Goal: Information Seeking & Learning: Get advice/opinions

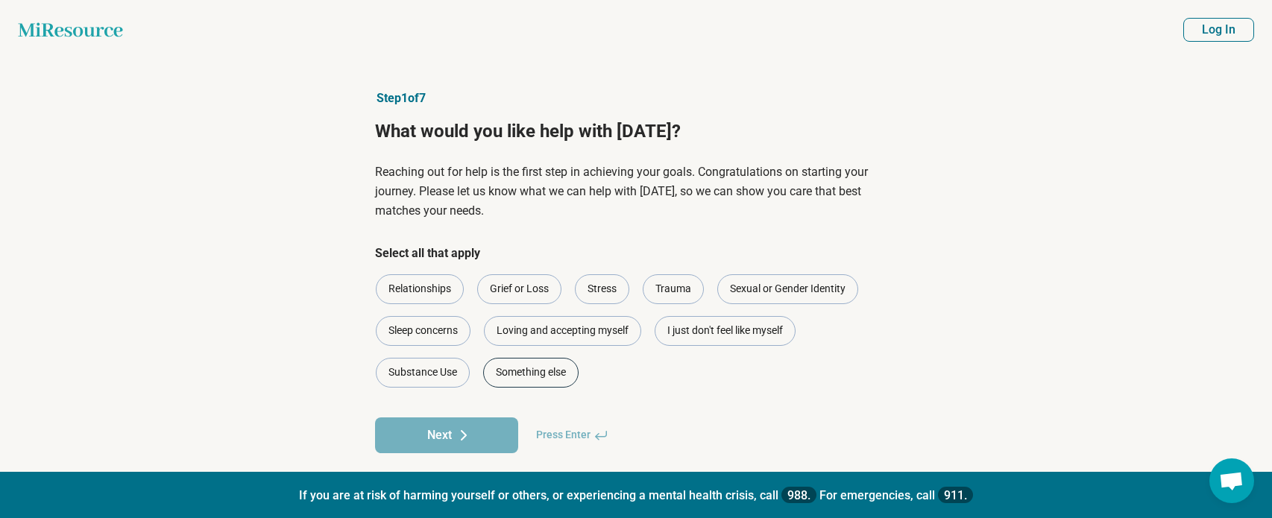
click at [532, 371] on div "Something else" at bounding box center [530, 373] width 95 height 30
click at [496, 432] on button "Next" at bounding box center [446, 436] width 143 height 36
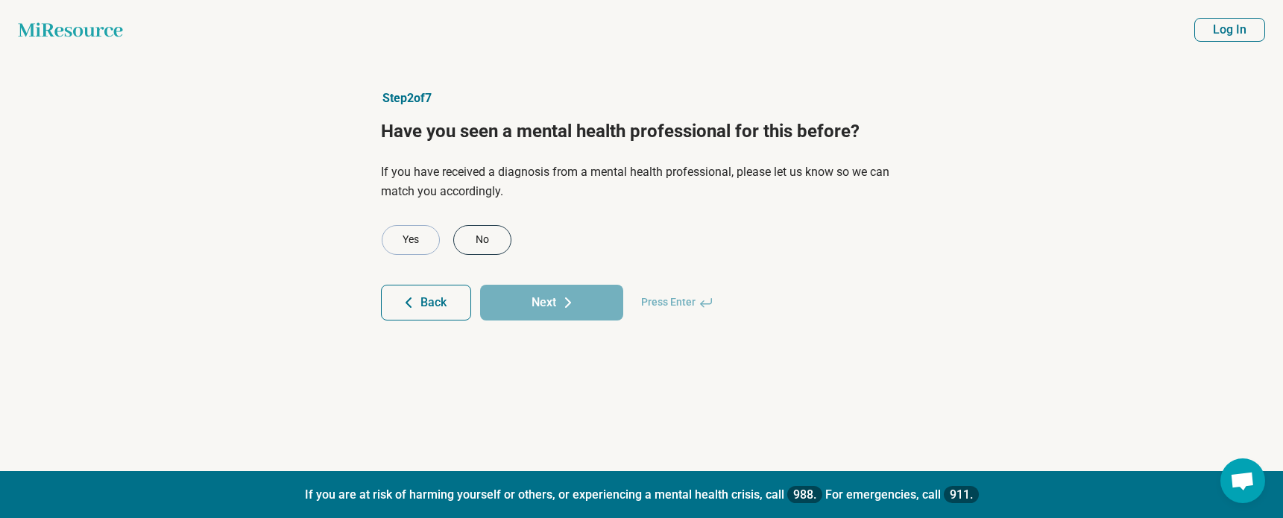
click at [476, 240] on div "No" at bounding box center [482, 240] width 58 height 30
click at [547, 301] on button "Next" at bounding box center [551, 303] width 143 height 36
click at [466, 238] on div "No" at bounding box center [482, 240] width 58 height 30
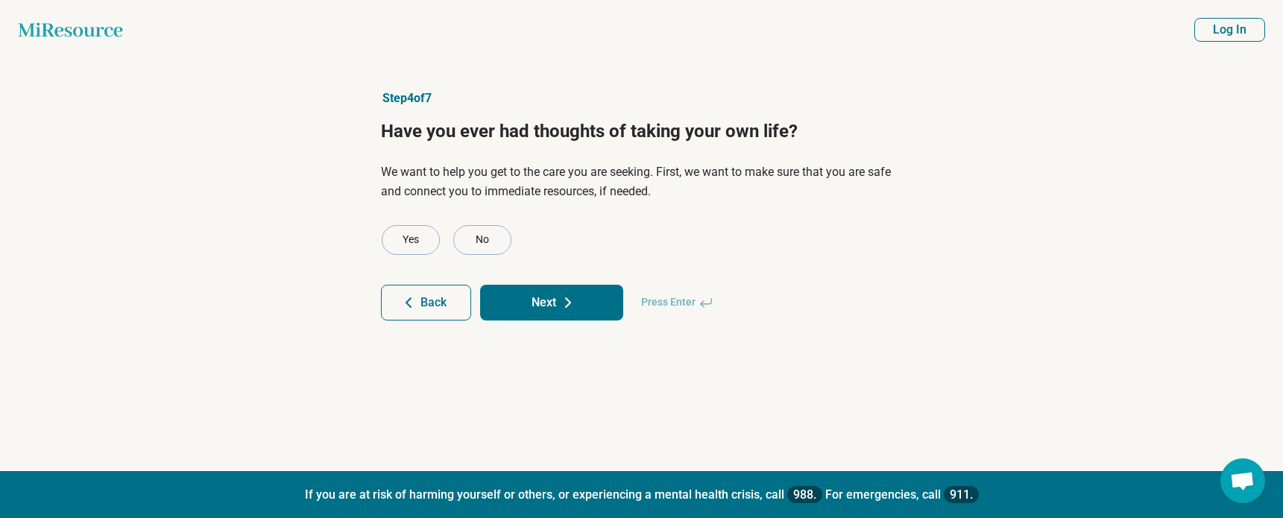
click at [559, 301] on button "Next" at bounding box center [551, 303] width 143 height 36
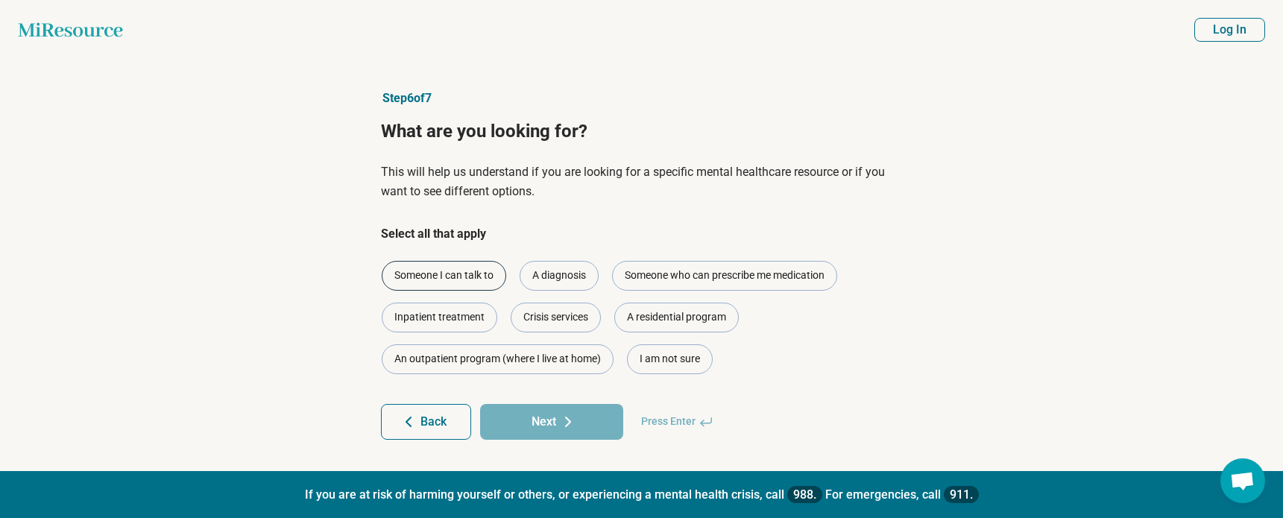
click at [465, 273] on div "Someone I can talk to" at bounding box center [444, 276] width 125 height 30
click at [528, 429] on button "Next" at bounding box center [551, 422] width 143 height 36
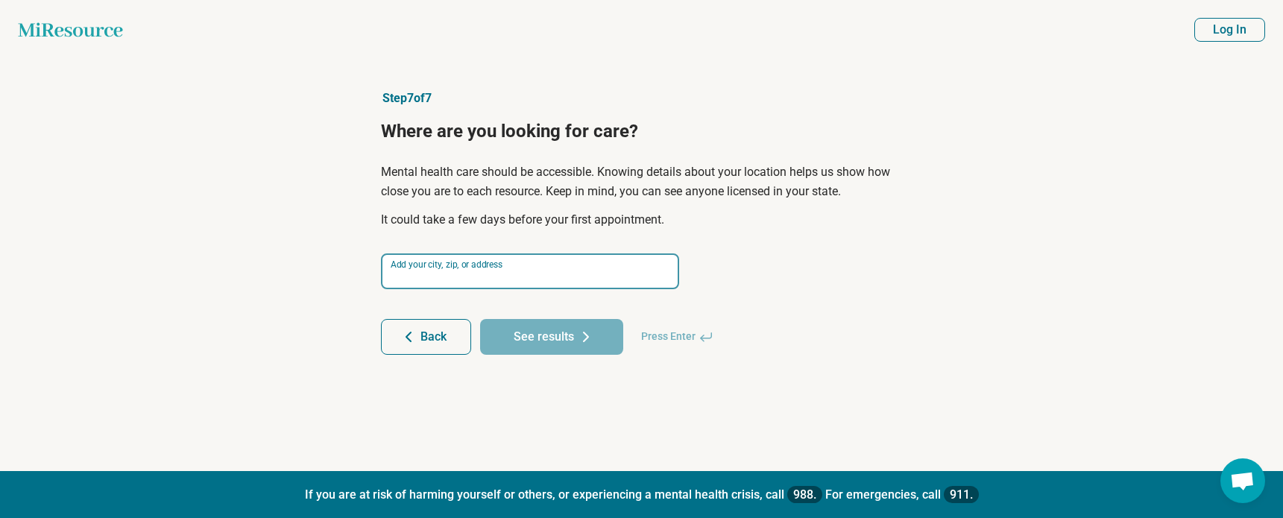
click at [534, 271] on input at bounding box center [530, 272] width 298 height 36
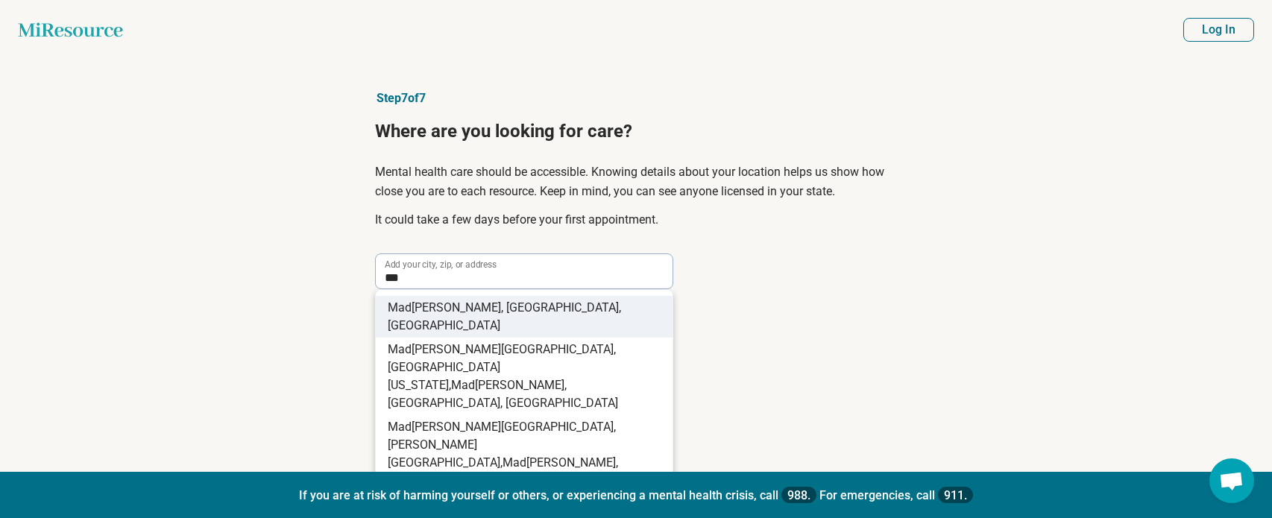
click at [485, 304] on li "Mad ison, WI, USA" at bounding box center [524, 317] width 297 height 42
type input "**********"
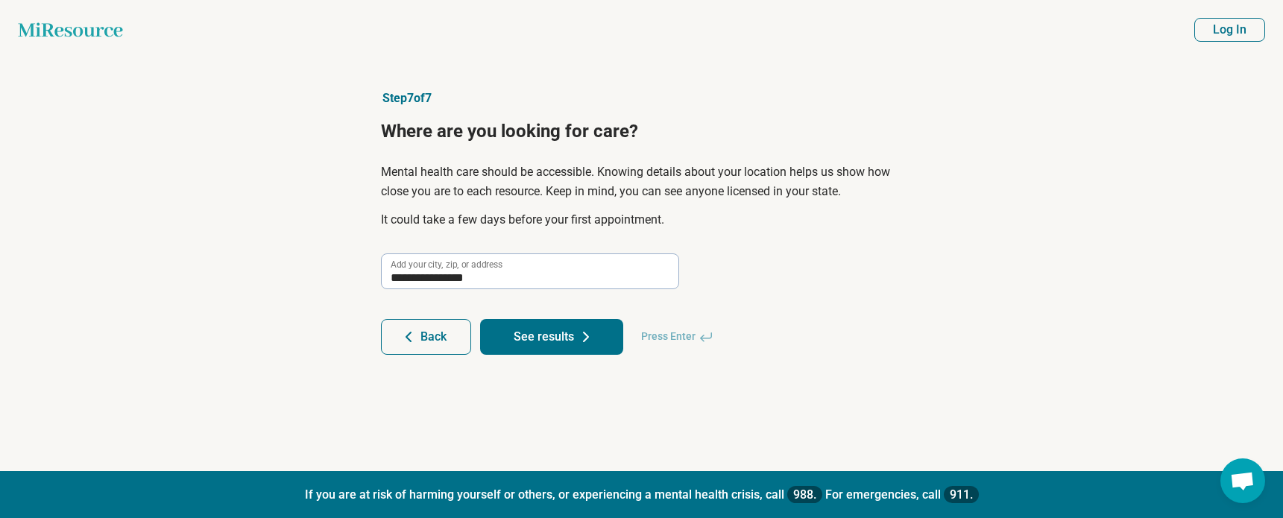
click at [558, 335] on button "See results" at bounding box center [551, 337] width 143 height 36
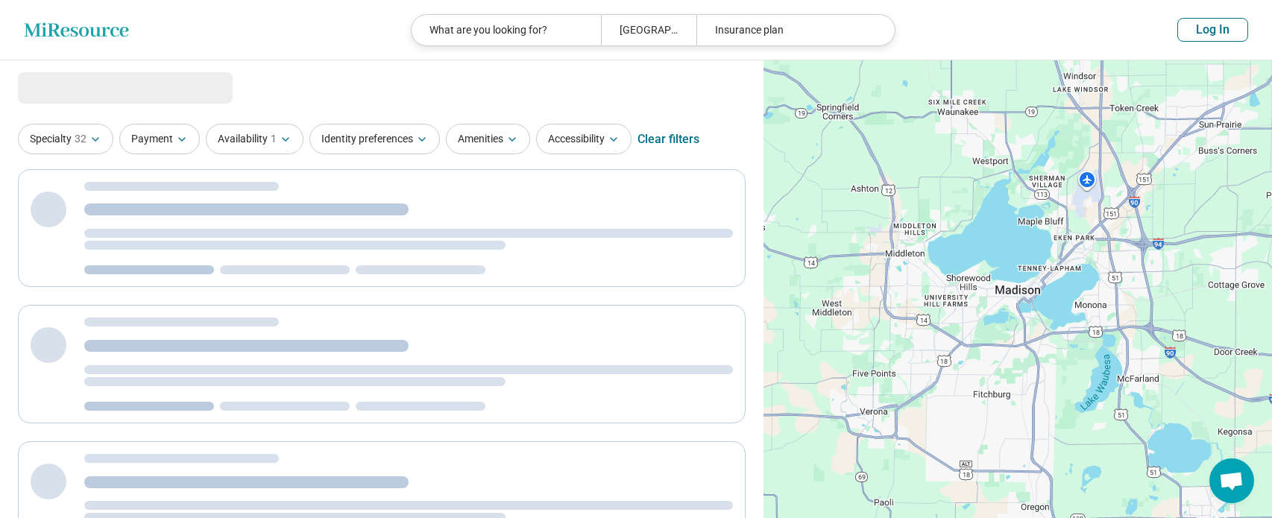
select select "***"
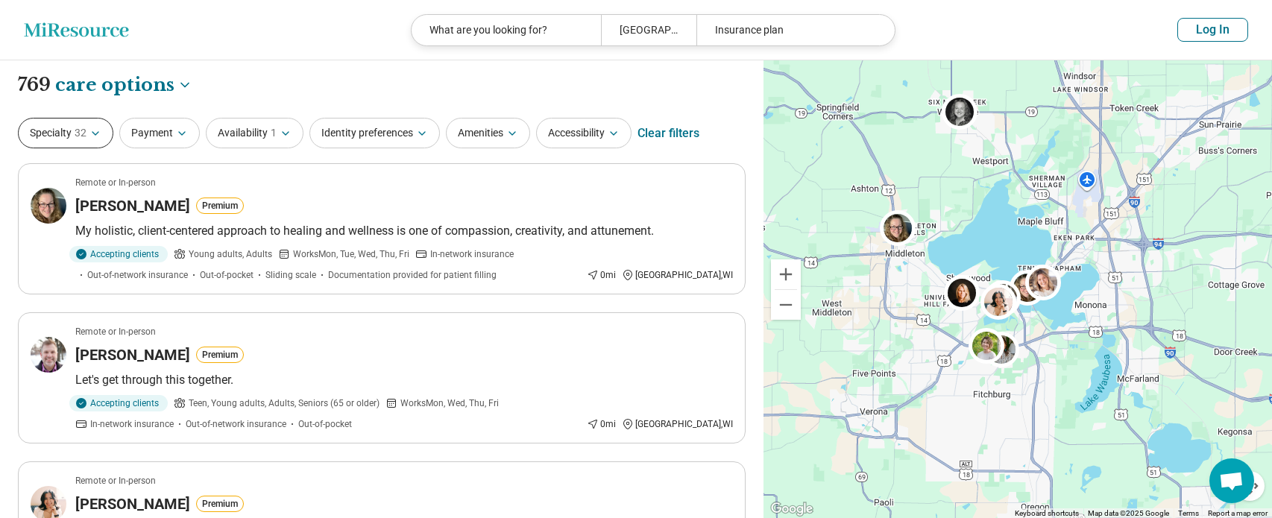
click at [104, 125] on button "Specialty 32" at bounding box center [65, 133] width 95 height 31
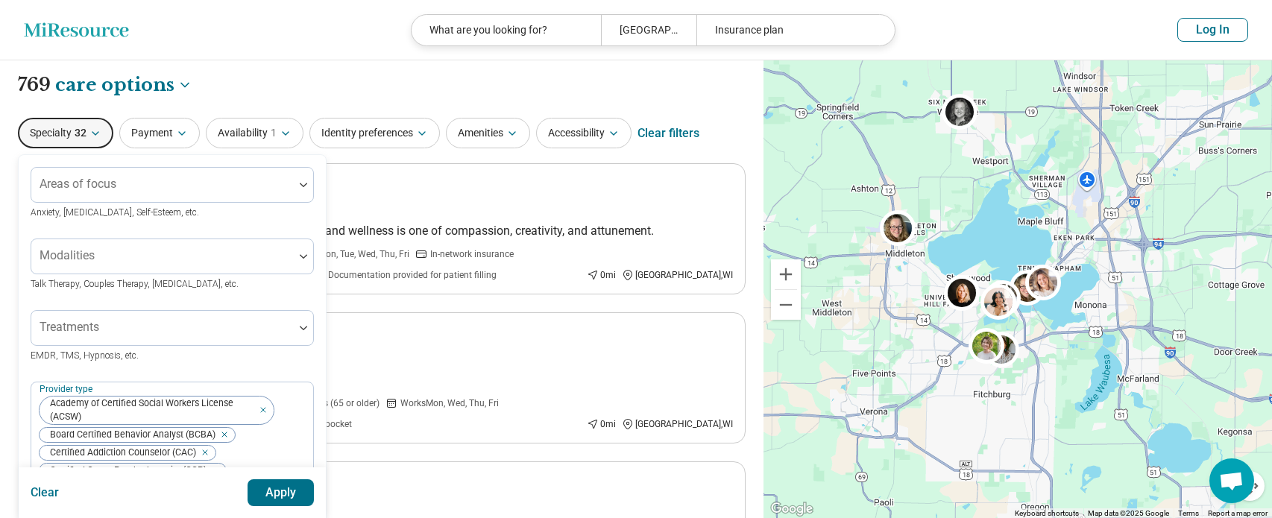
click at [259, 76] on div "**********" at bounding box center [382, 84] width 728 height 25
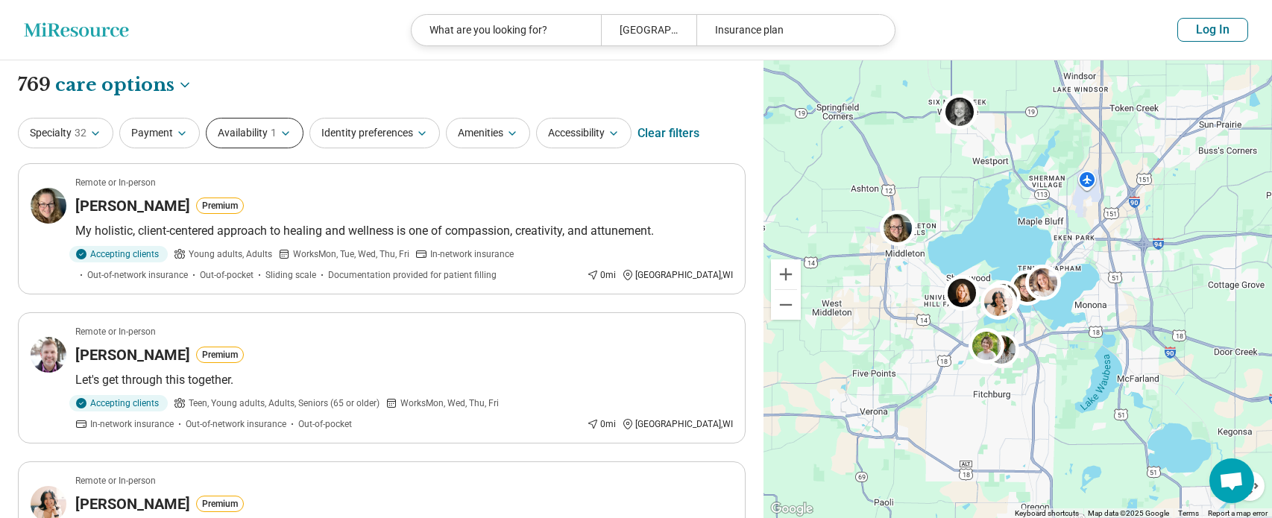
click at [280, 136] on icon "button" at bounding box center [286, 134] width 12 height 12
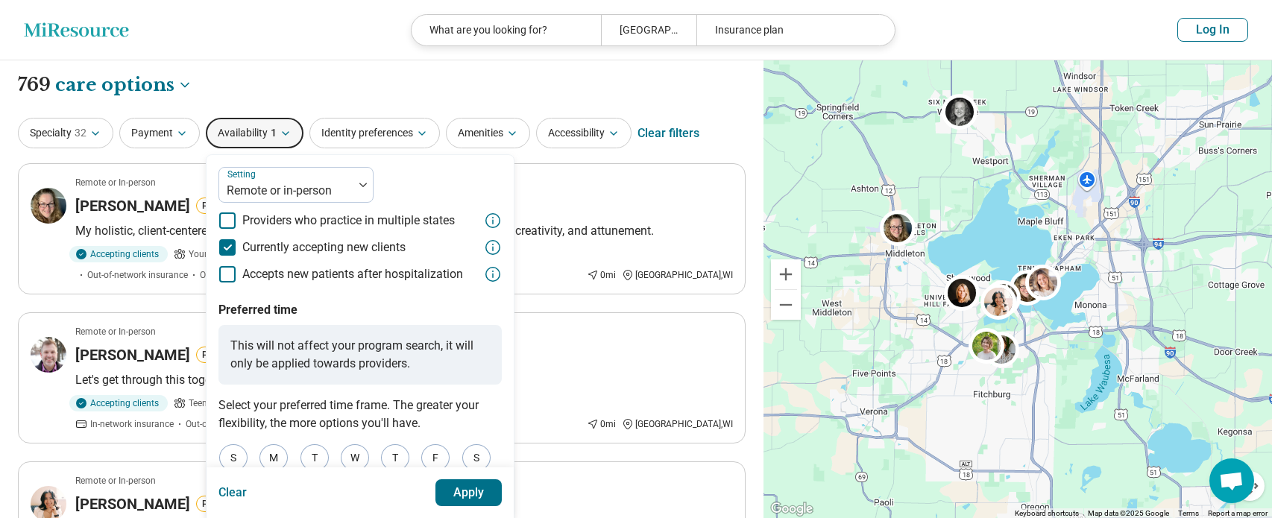
click at [287, 80] on div "**********" at bounding box center [382, 84] width 728 height 25
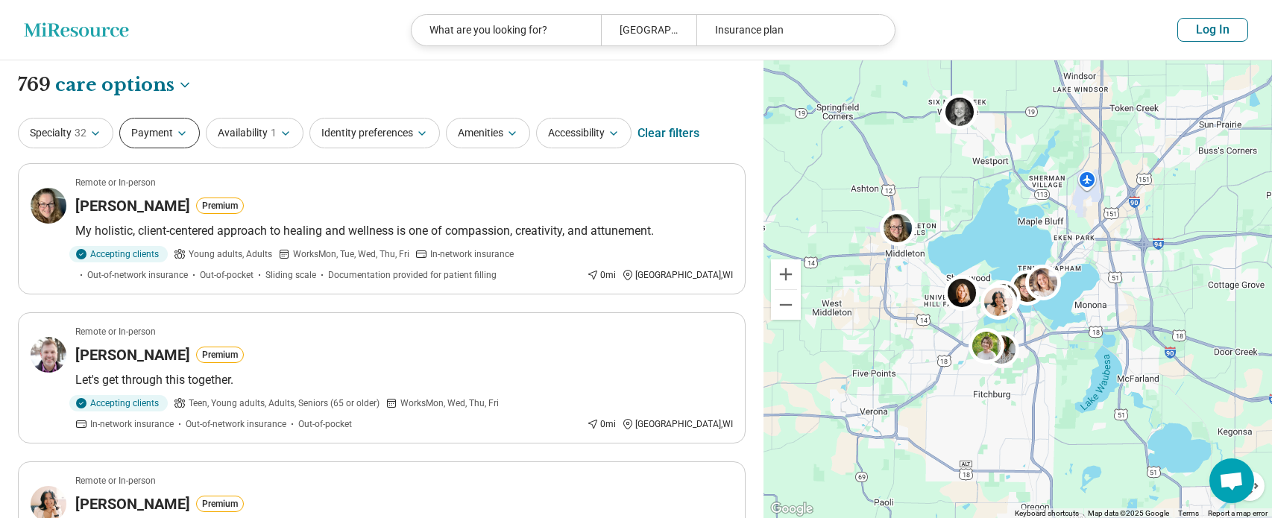
click at [157, 135] on button "Payment" at bounding box center [159, 133] width 81 height 31
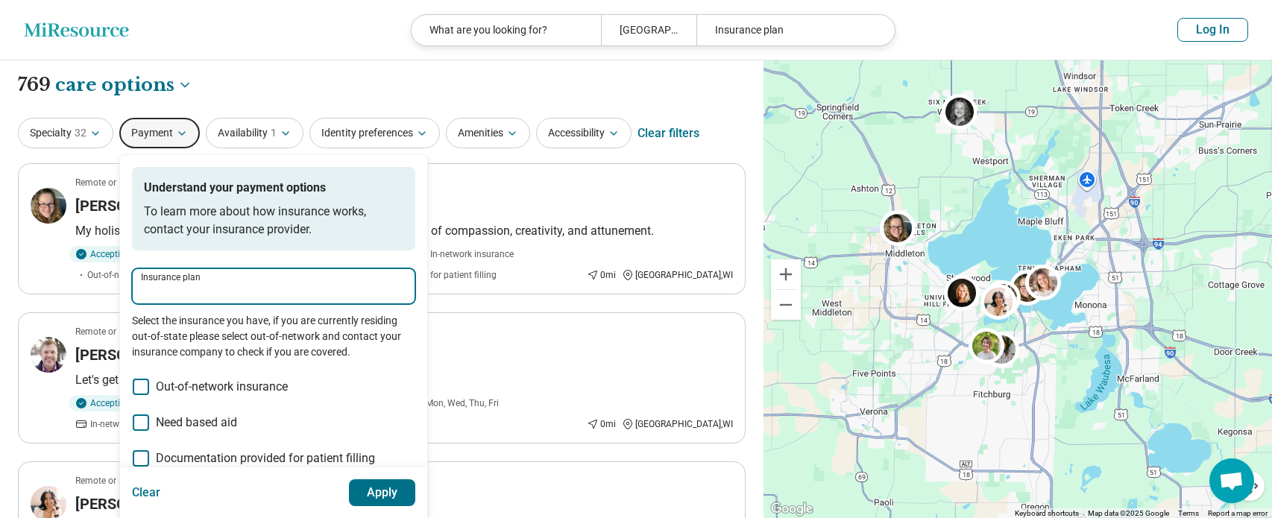
click at [191, 289] on input "Insurance plan" at bounding box center [273, 292] width 265 height 18
click at [189, 327] on div "BadgerCare" at bounding box center [178, 332] width 91 height 30
type input "**********"
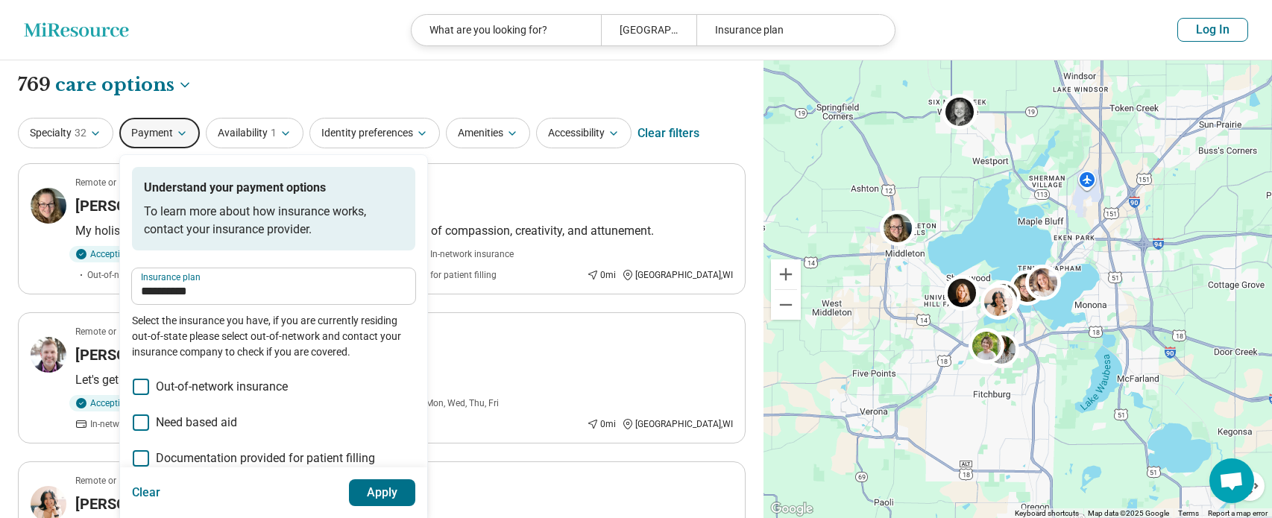
click at [394, 485] on button "Apply" at bounding box center [382, 492] width 67 height 27
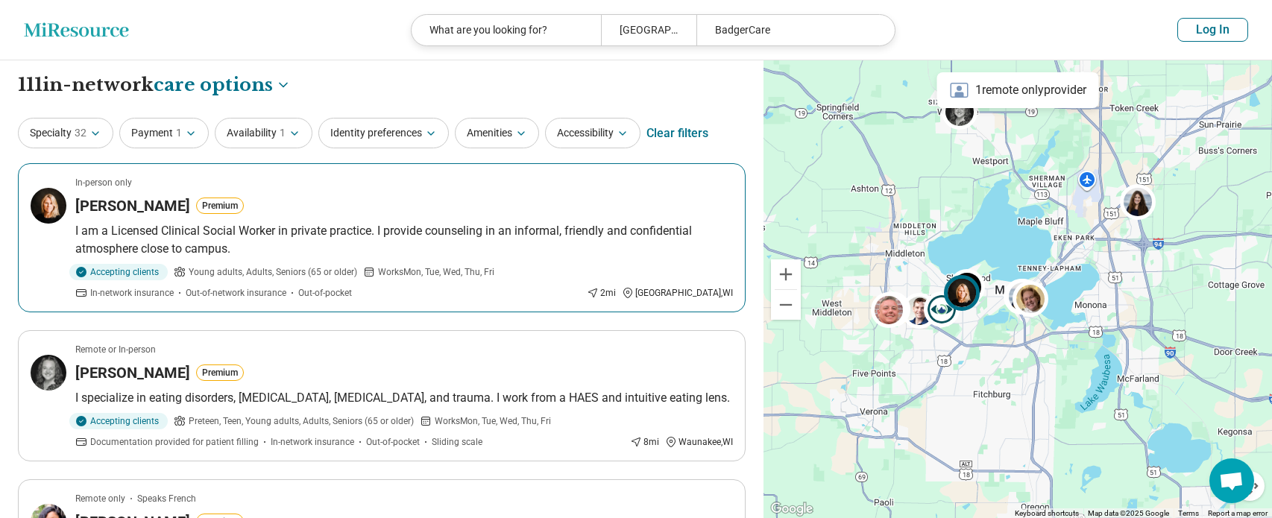
click at [144, 206] on h3 "Kathryn Collins" at bounding box center [132, 205] width 115 height 21
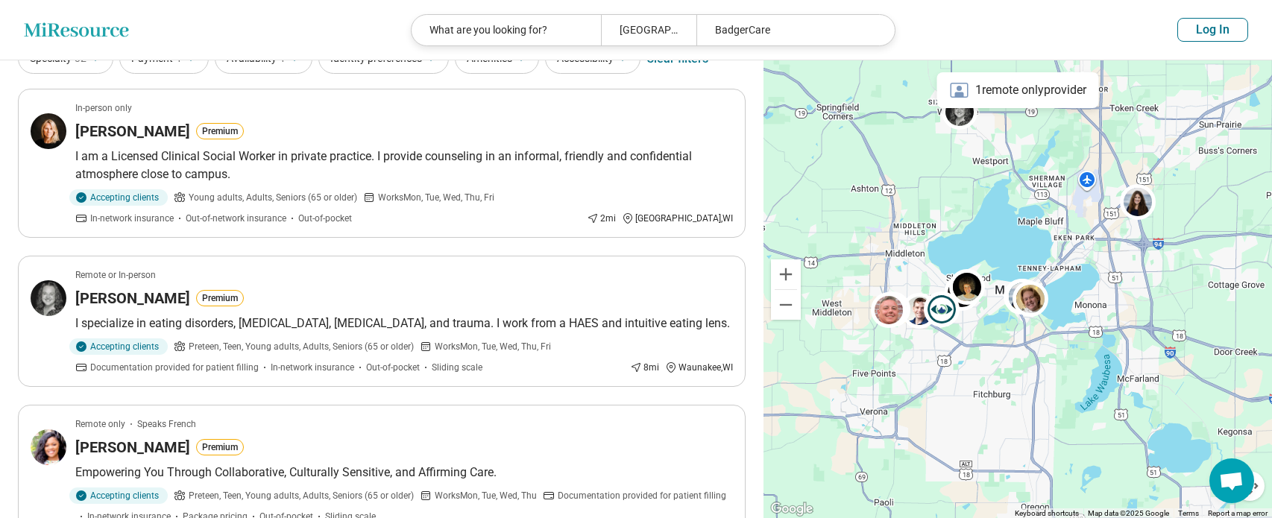
scroll to position [149, 0]
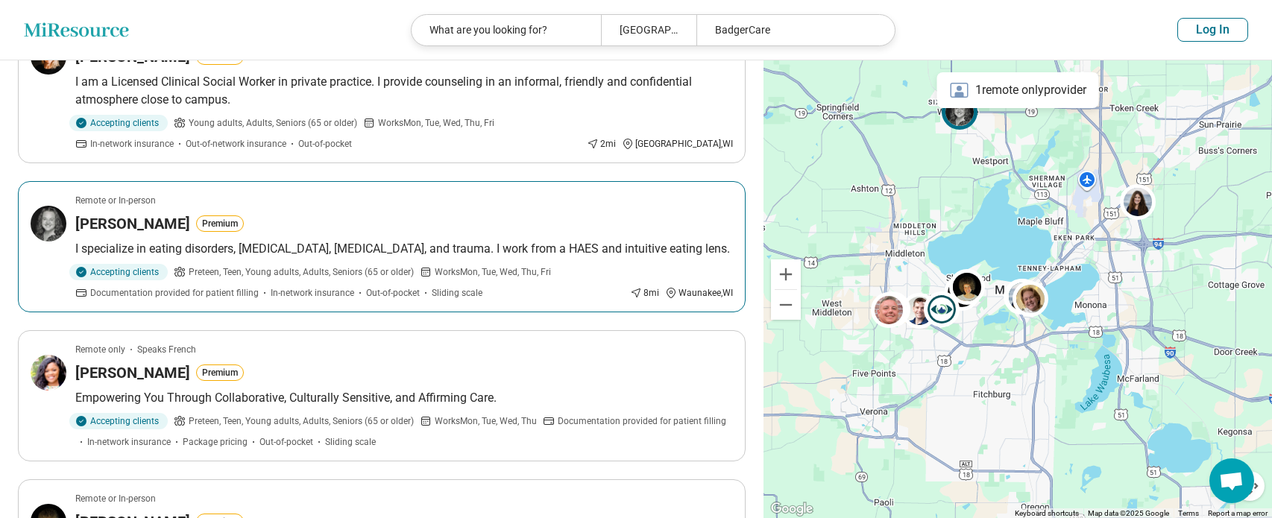
click at [177, 224] on h3 "Samantha Johnson" at bounding box center [132, 223] width 115 height 21
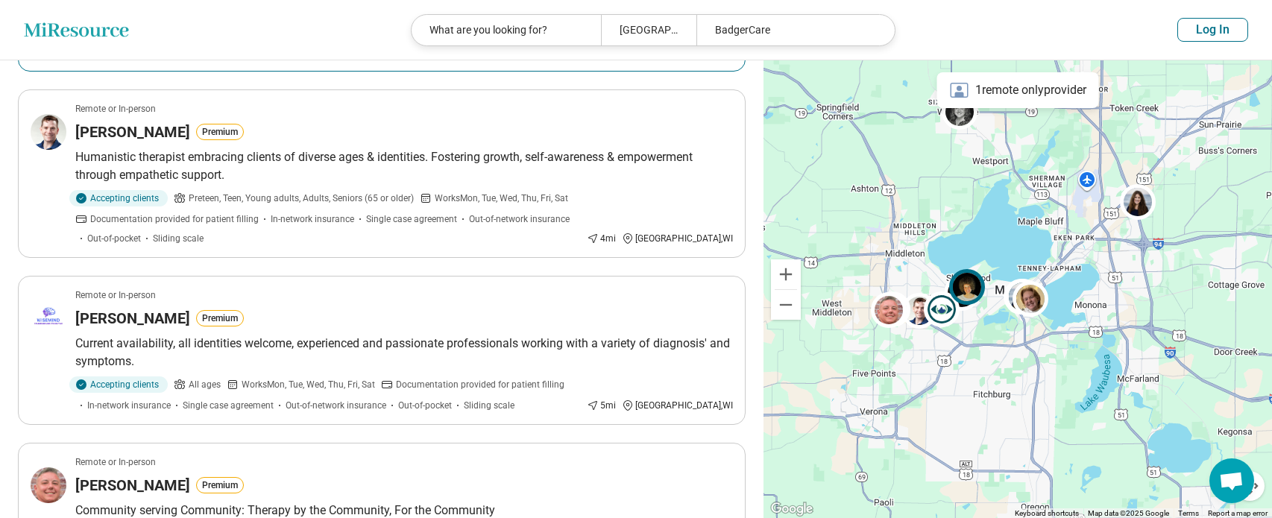
scroll to position [597, 0]
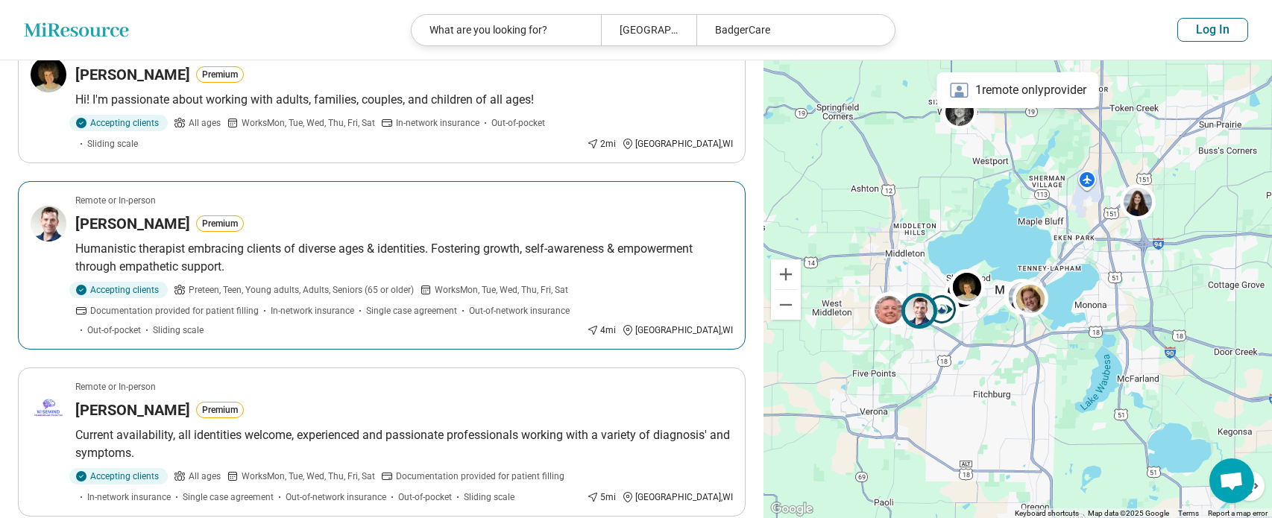
click at [128, 213] on h3 "Anthony Utrie" at bounding box center [132, 223] width 115 height 21
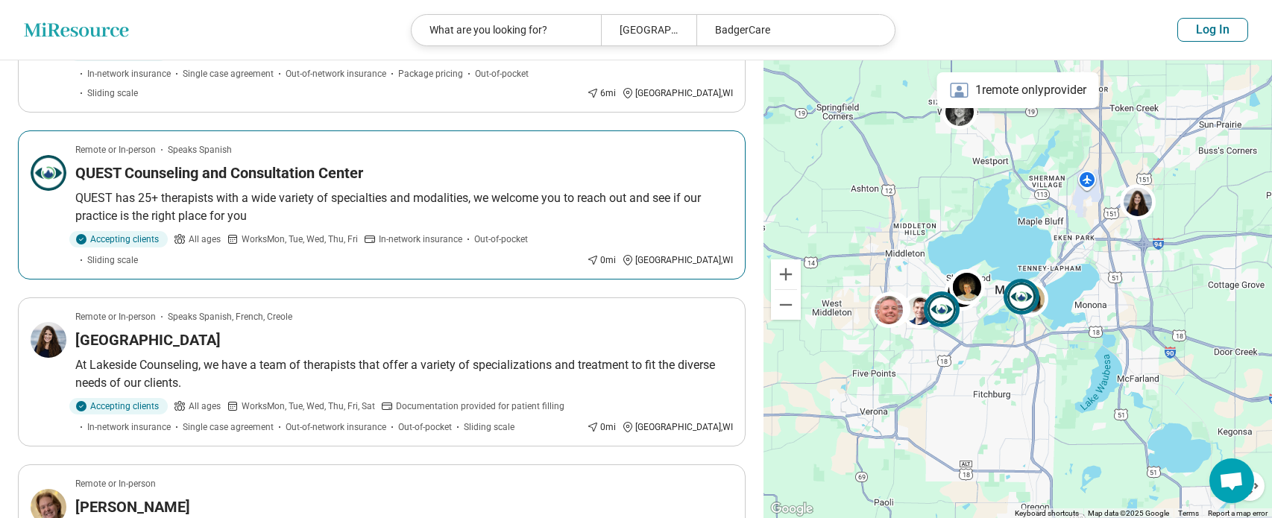
scroll to position [1193, 0]
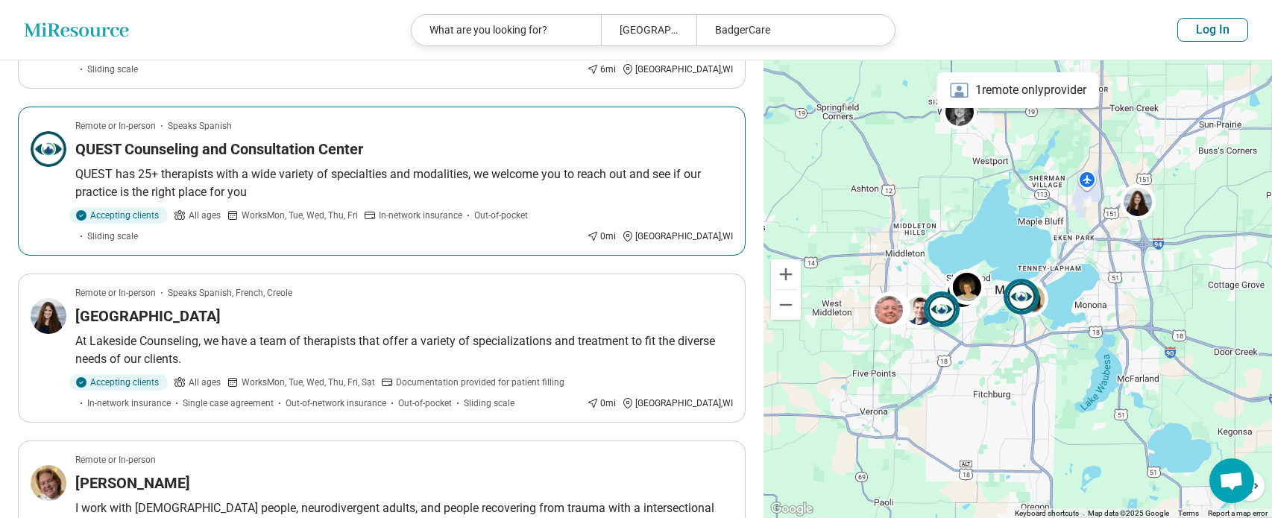
click at [210, 139] on h3 "QUEST Counseling and Consultation Center" at bounding box center [219, 149] width 288 height 21
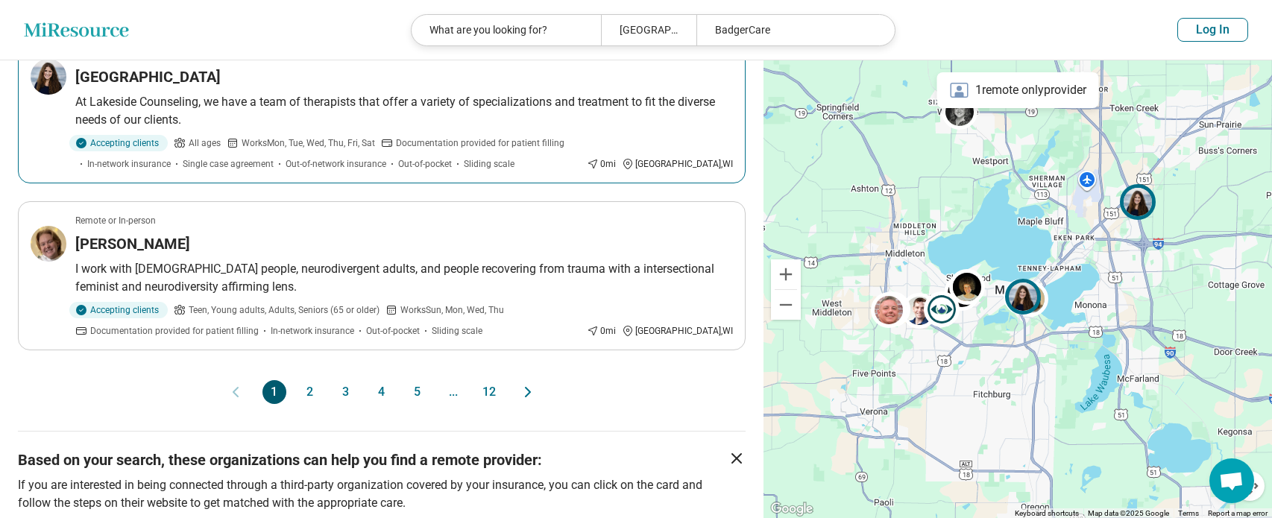
scroll to position [1491, 0]
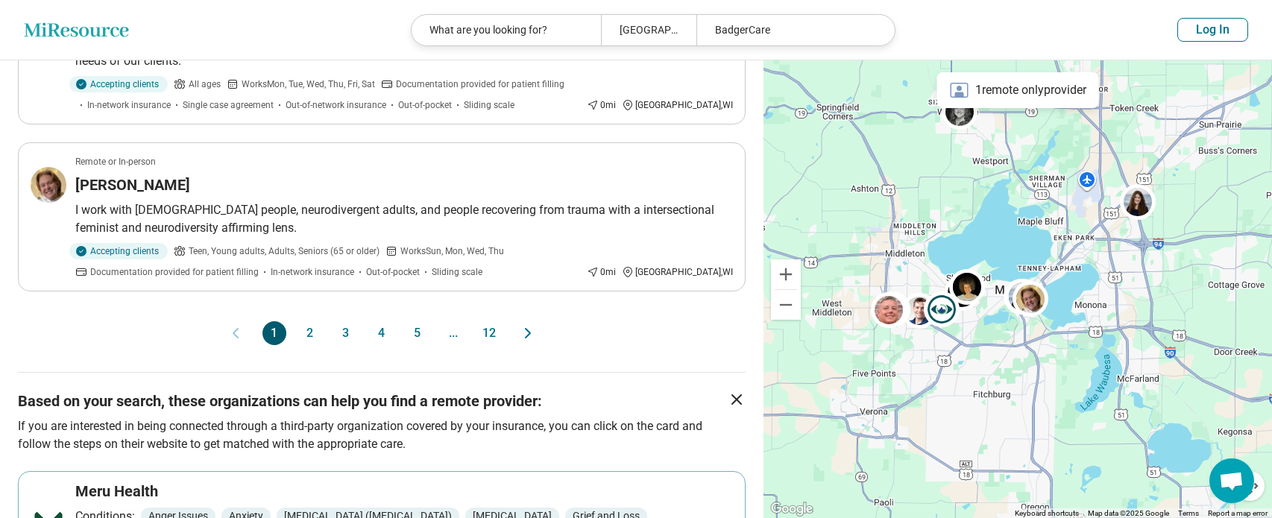
click at [315, 321] on button "2" at bounding box center [310, 333] width 24 height 24
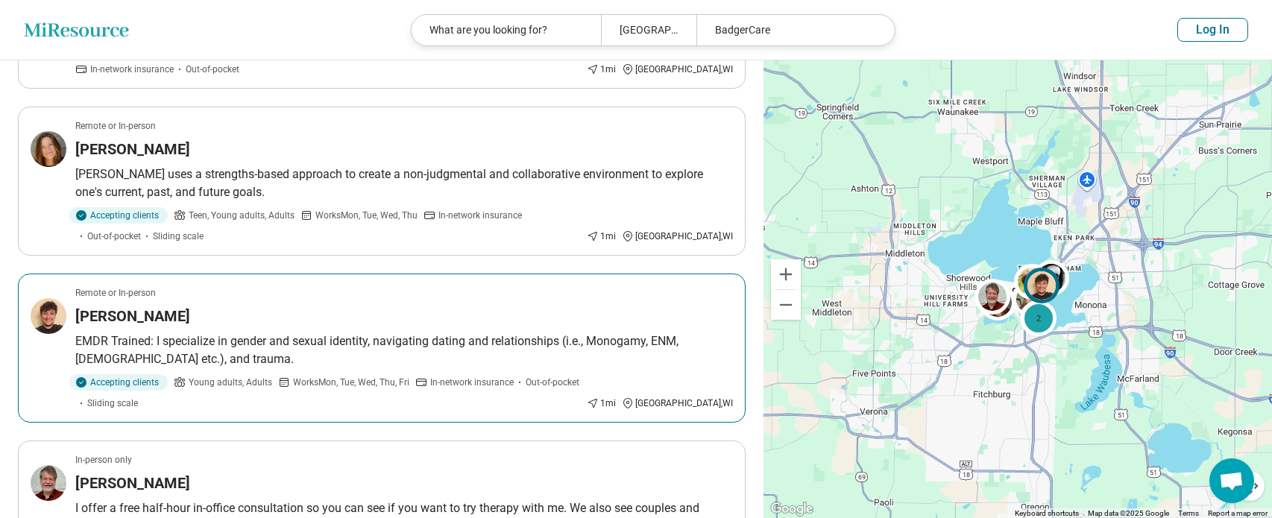
scroll to position [522, 0]
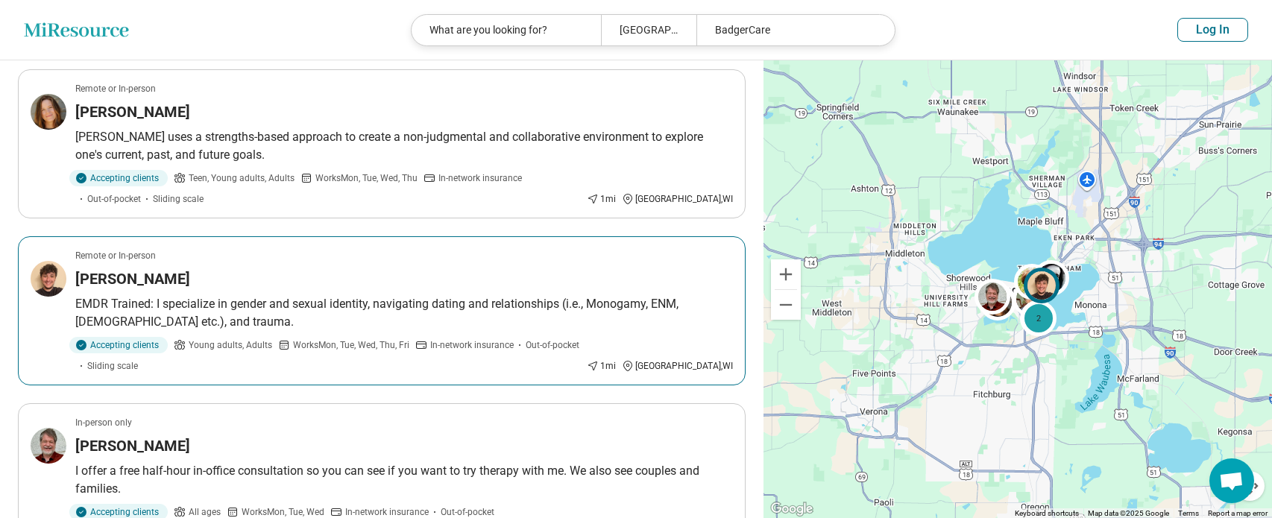
click at [113, 273] on h3 "Tyler Madro" at bounding box center [132, 278] width 115 height 21
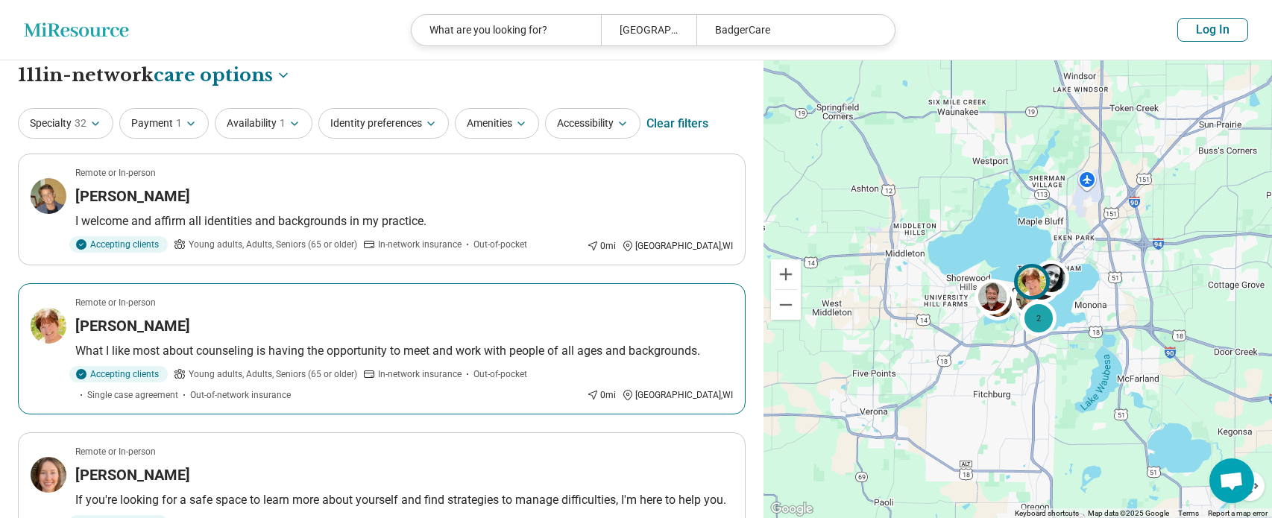
scroll to position [0, 0]
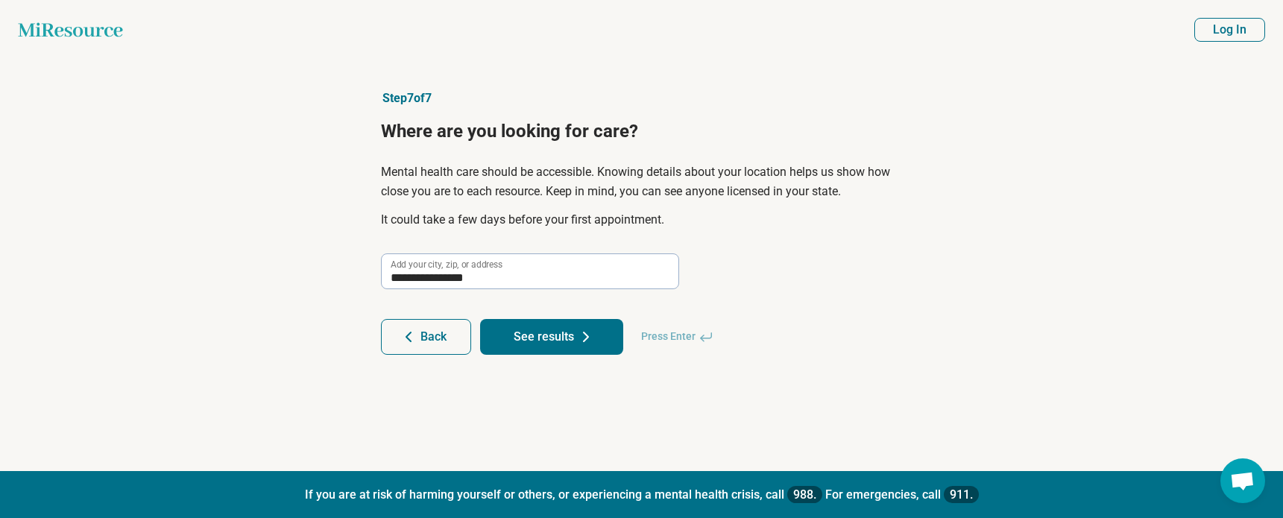
click at [590, 329] on icon at bounding box center [586, 337] width 18 height 18
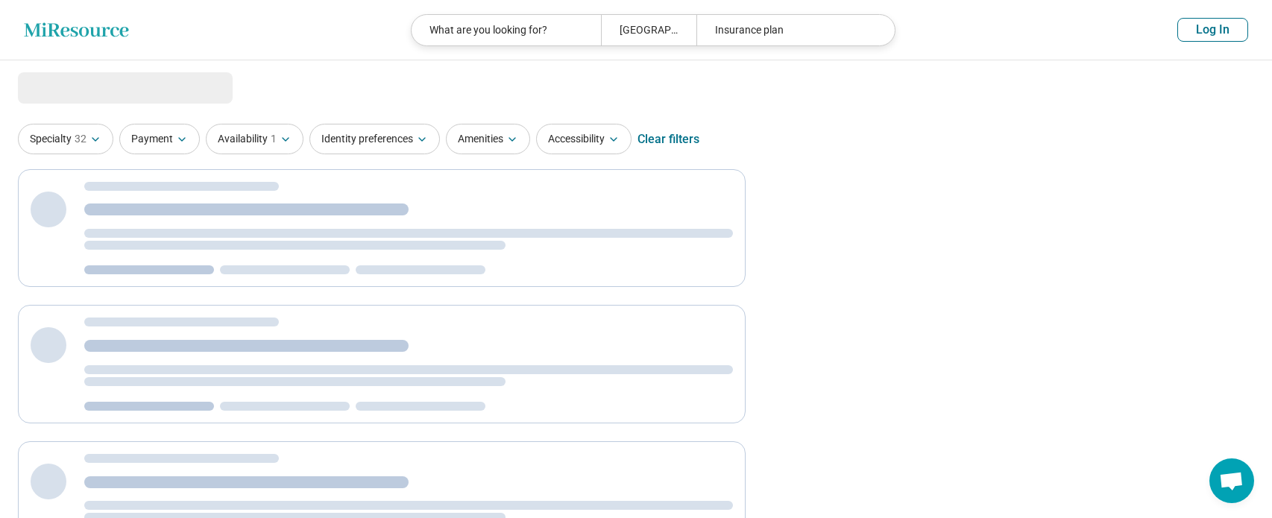
select select "***"
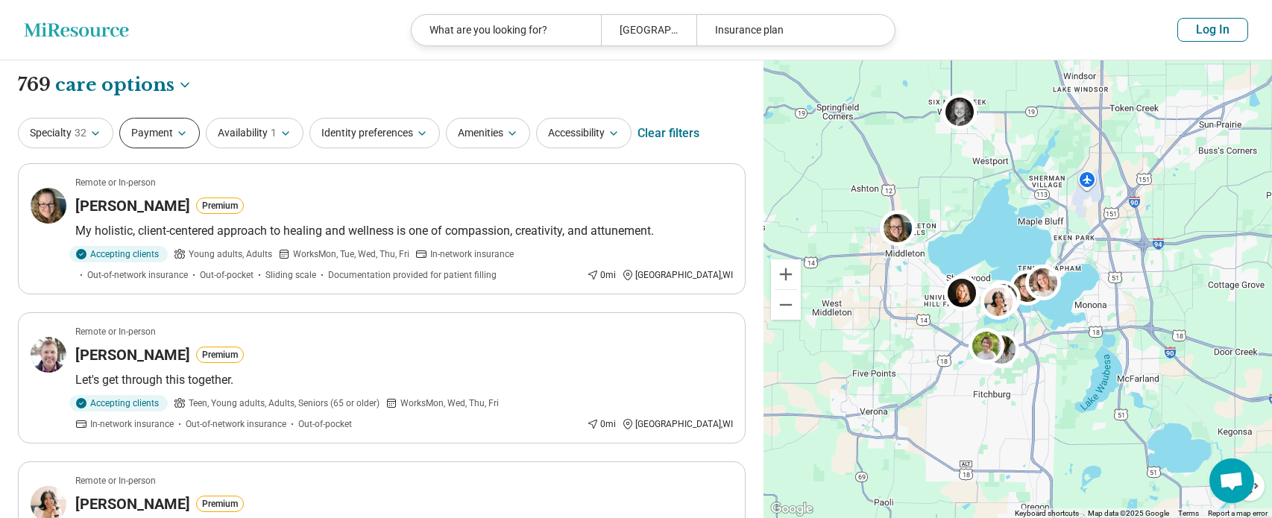
click at [173, 144] on button "Payment" at bounding box center [159, 133] width 81 height 31
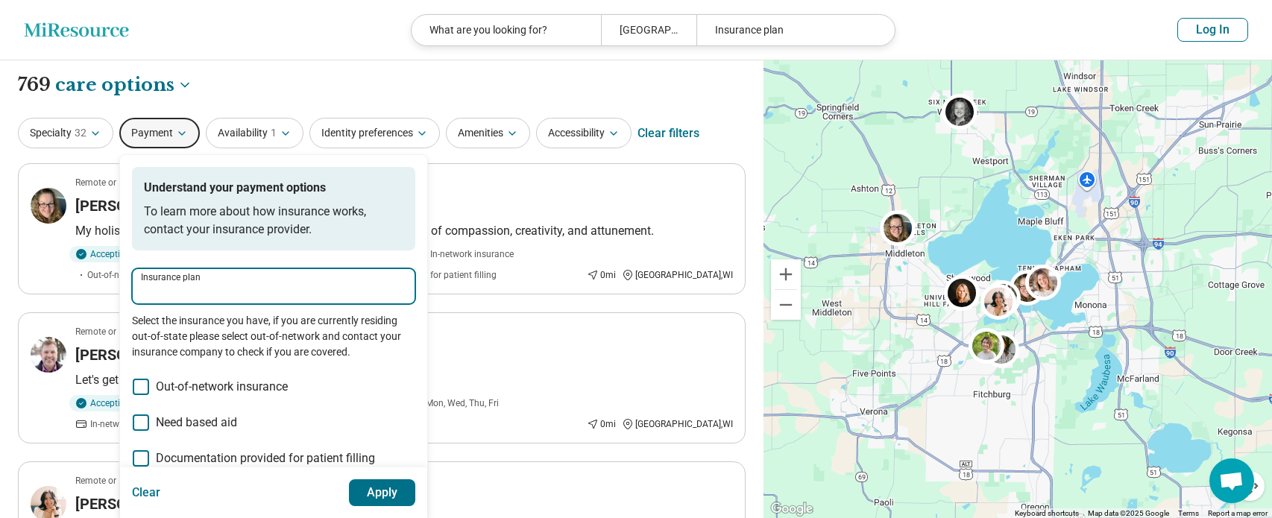
click at [205, 285] on input "Insurance plan" at bounding box center [273, 292] width 265 height 18
click at [171, 336] on div "BadgerCare" at bounding box center [178, 332] width 91 height 30
type input "**********"
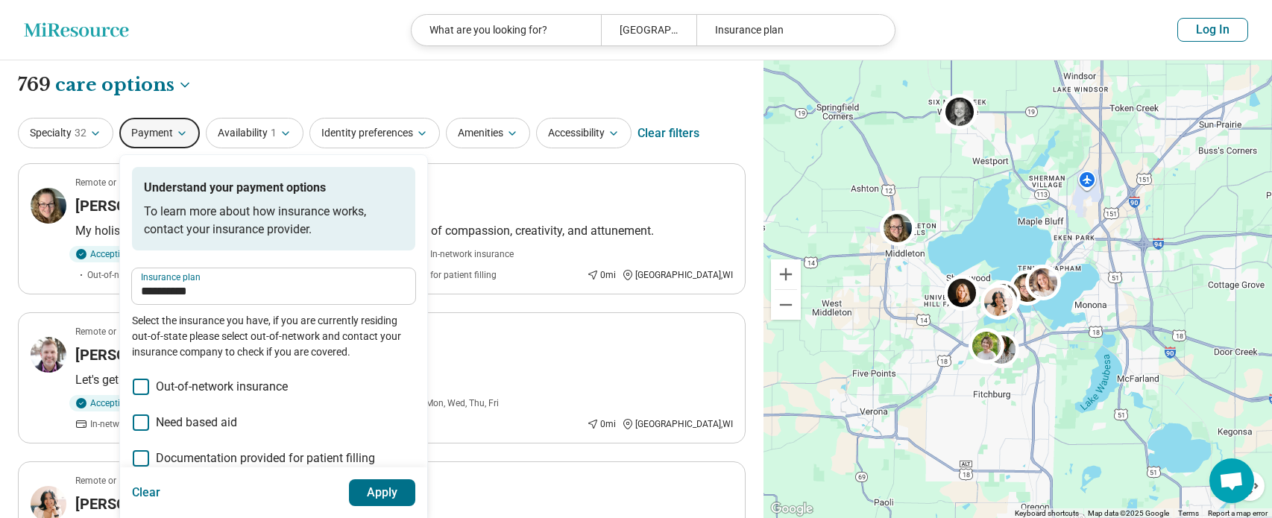
click at [391, 486] on button "Apply" at bounding box center [382, 492] width 67 height 27
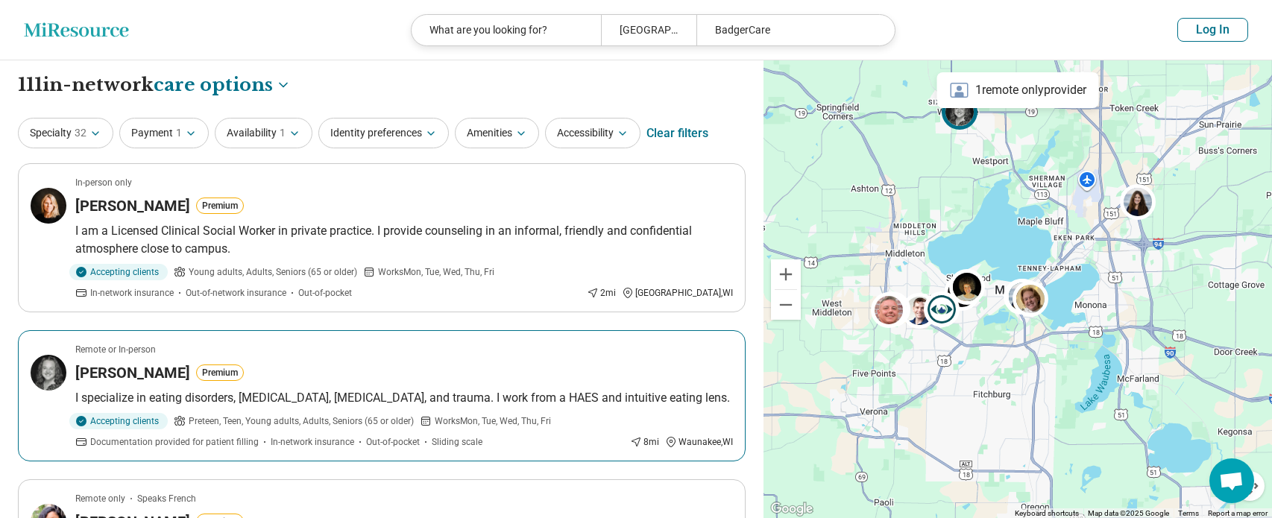
click at [132, 380] on h3 "Samantha Johnson" at bounding box center [132, 372] width 115 height 21
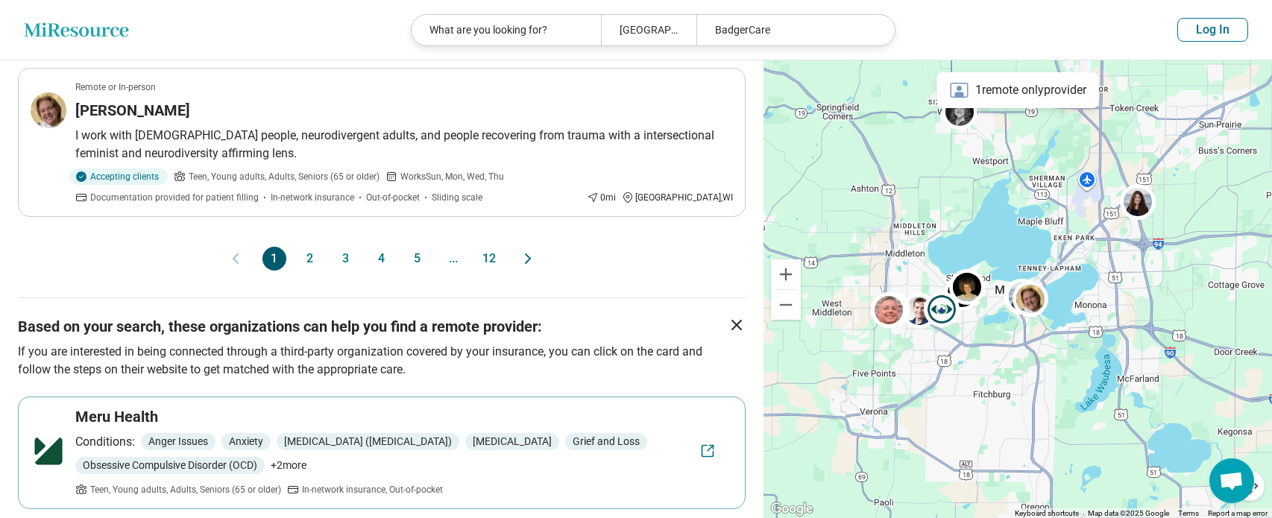
scroll to position [1491, 0]
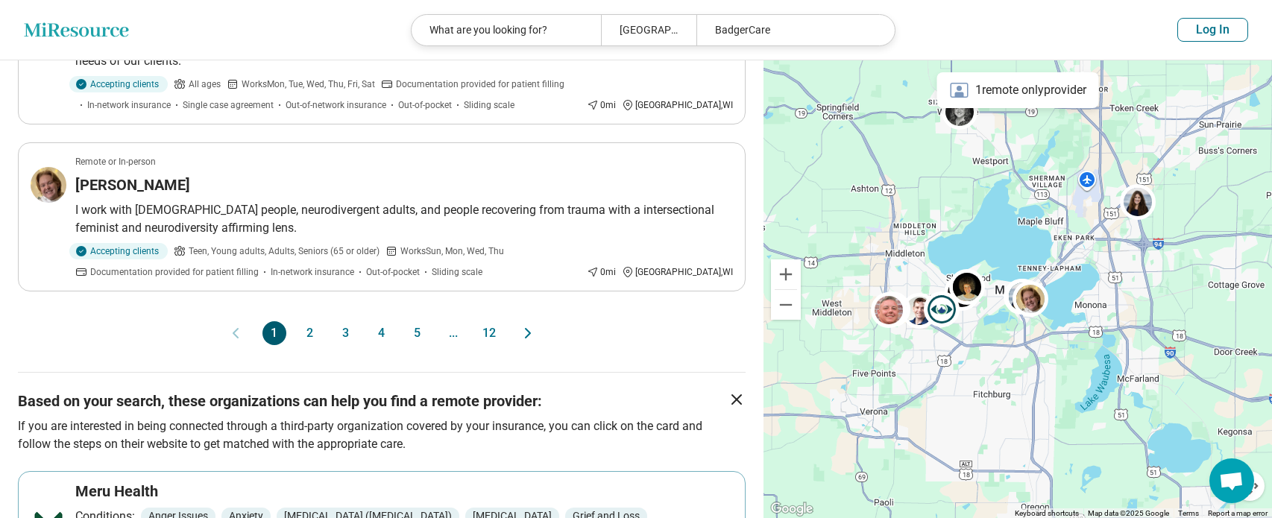
click at [307, 321] on button "2" at bounding box center [310, 333] width 24 height 24
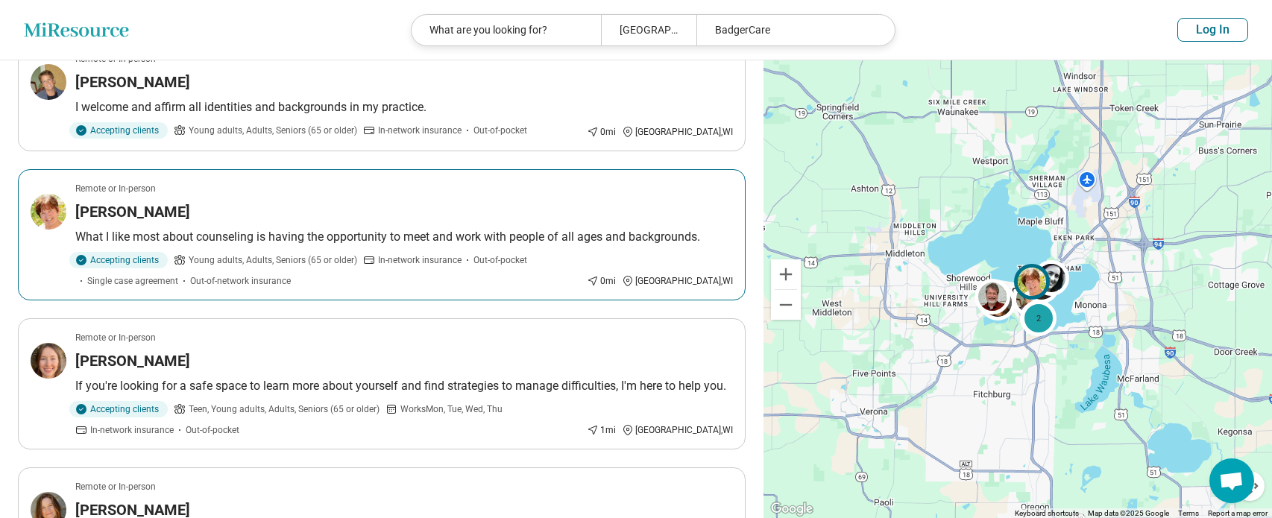
scroll to position [149, 0]
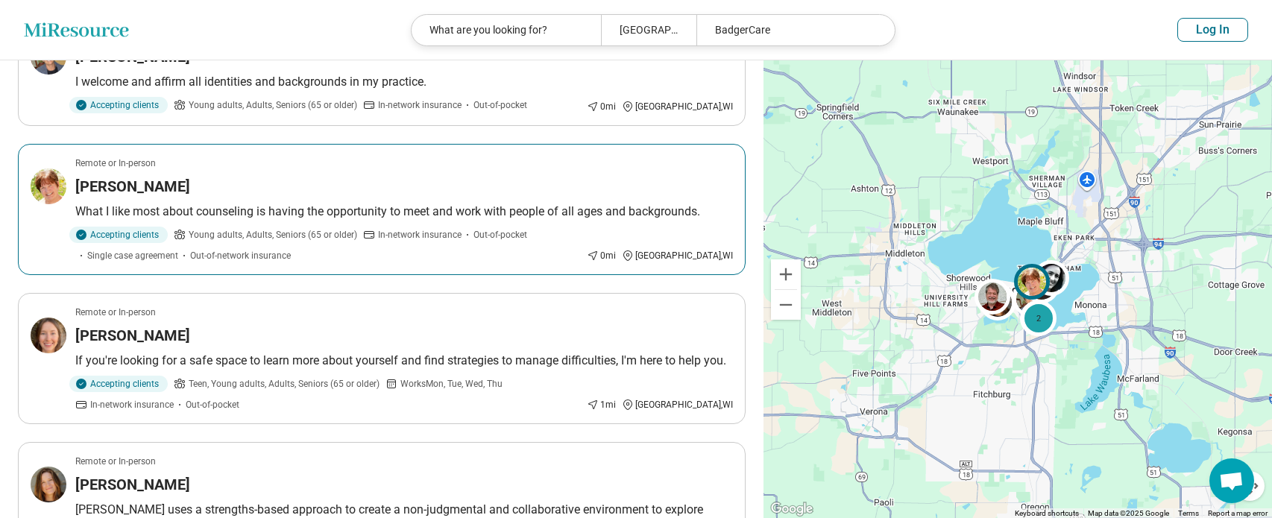
click at [136, 189] on h3 "Barb Knutson" at bounding box center [132, 186] width 115 height 21
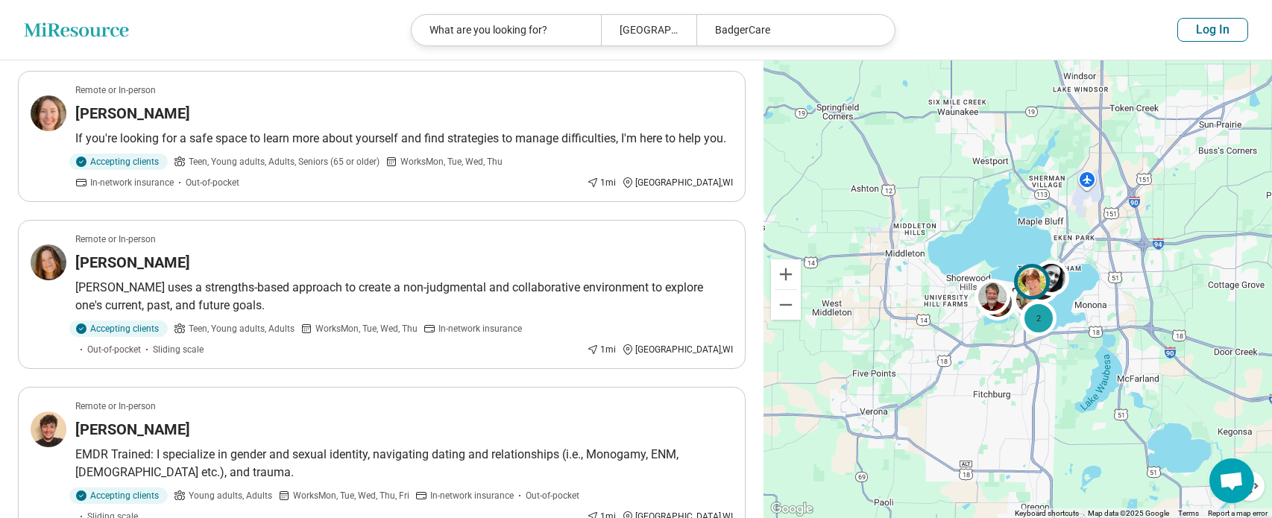
scroll to position [373, 0]
click at [141, 105] on h3 "Hannah Ethun" at bounding box center [132, 111] width 115 height 21
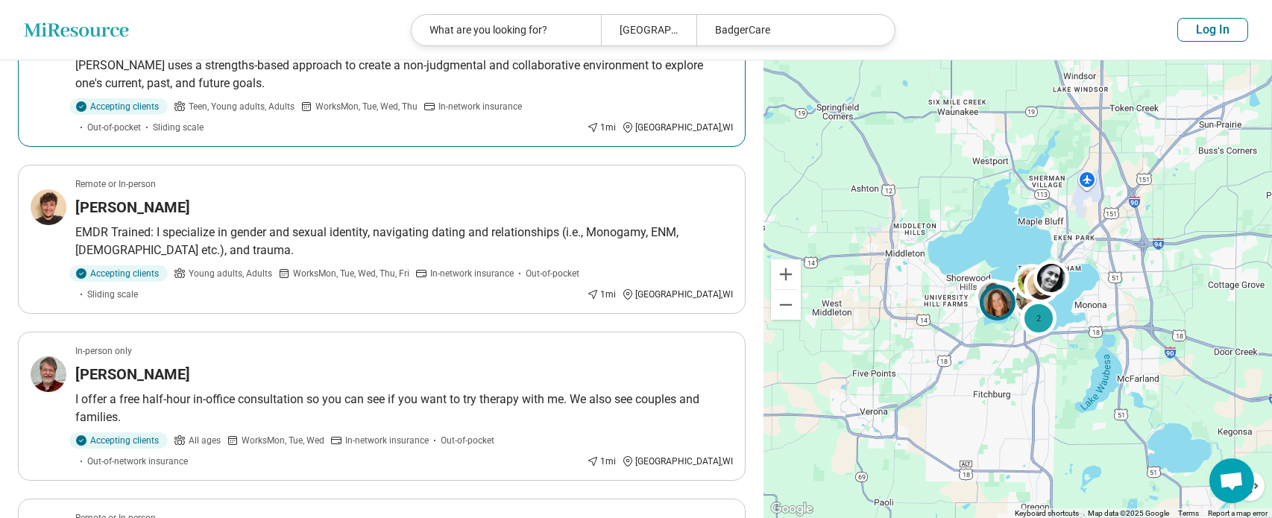
scroll to position [597, 0]
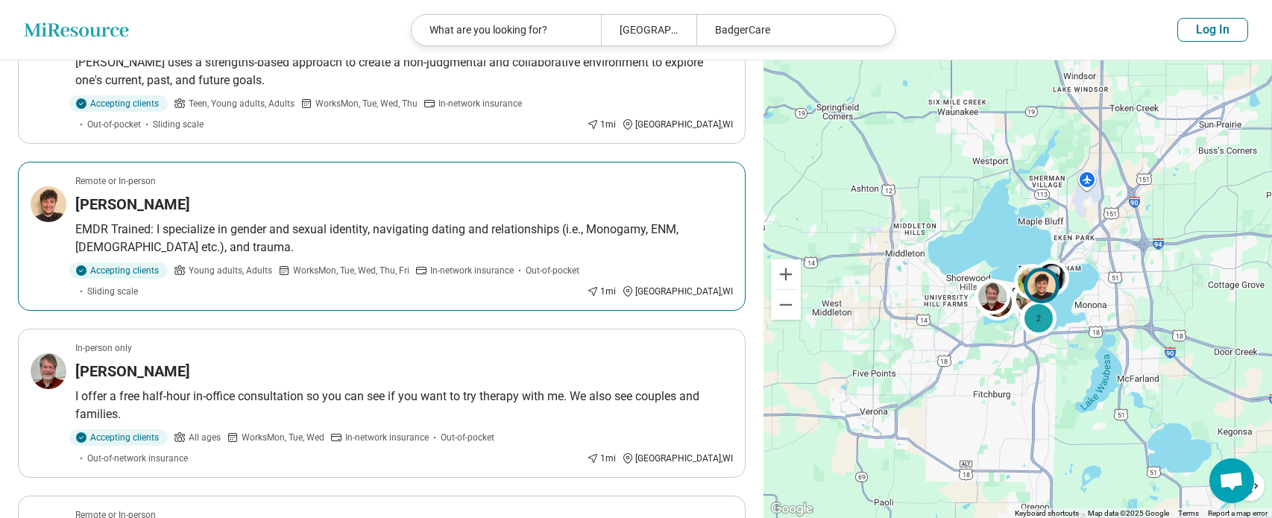
click at [143, 206] on h3 "Tyler Madro" at bounding box center [132, 204] width 115 height 21
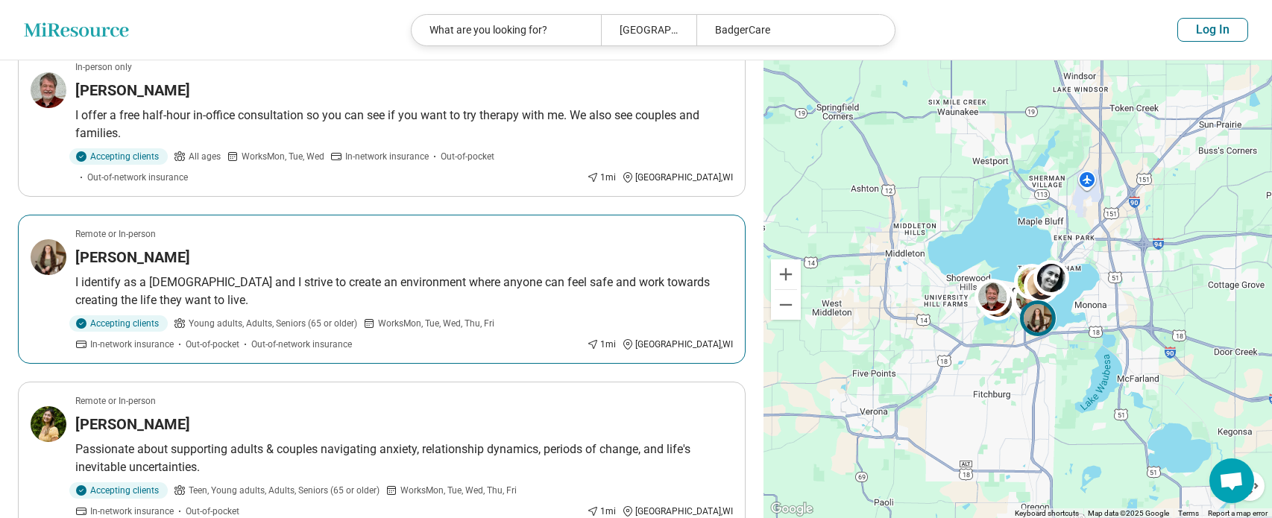
scroll to position [895, 0]
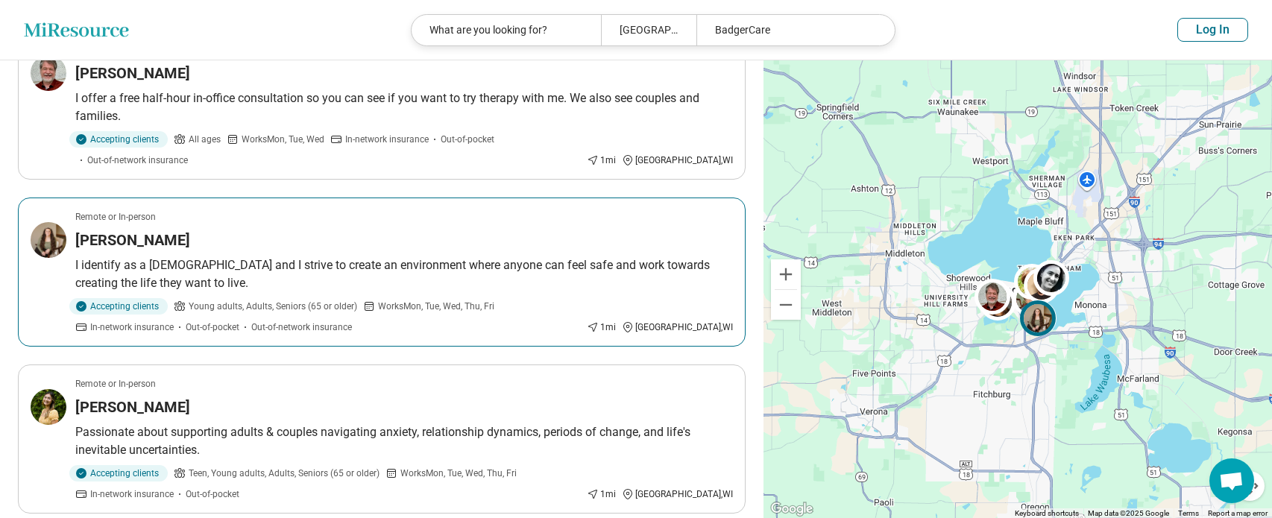
click at [110, 230] on h3 "Haley Ostrander" at bounding box center [132, 240] width 115 height 21
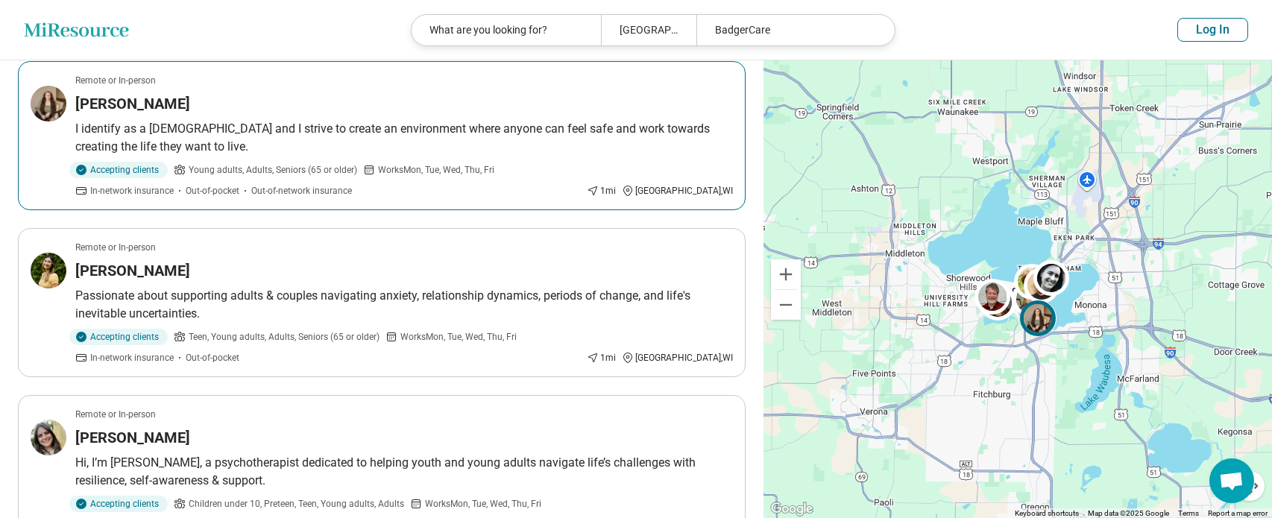
scroll to position [1044, 0]
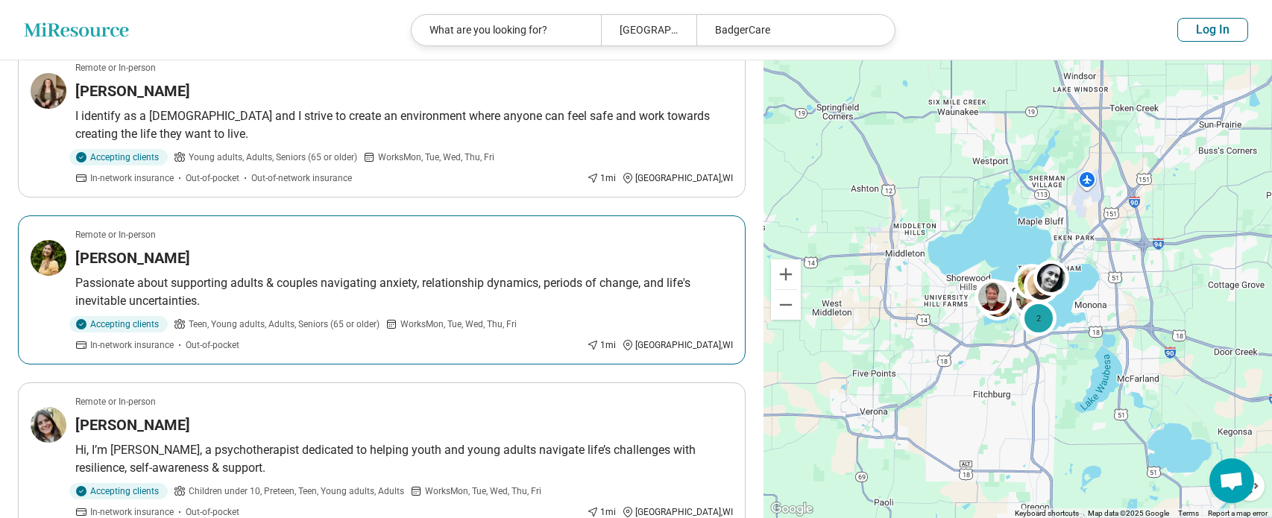
click at [112, 248] on h3 "Ally Dujua" at bounding box center [132, 258] width 115 height 21
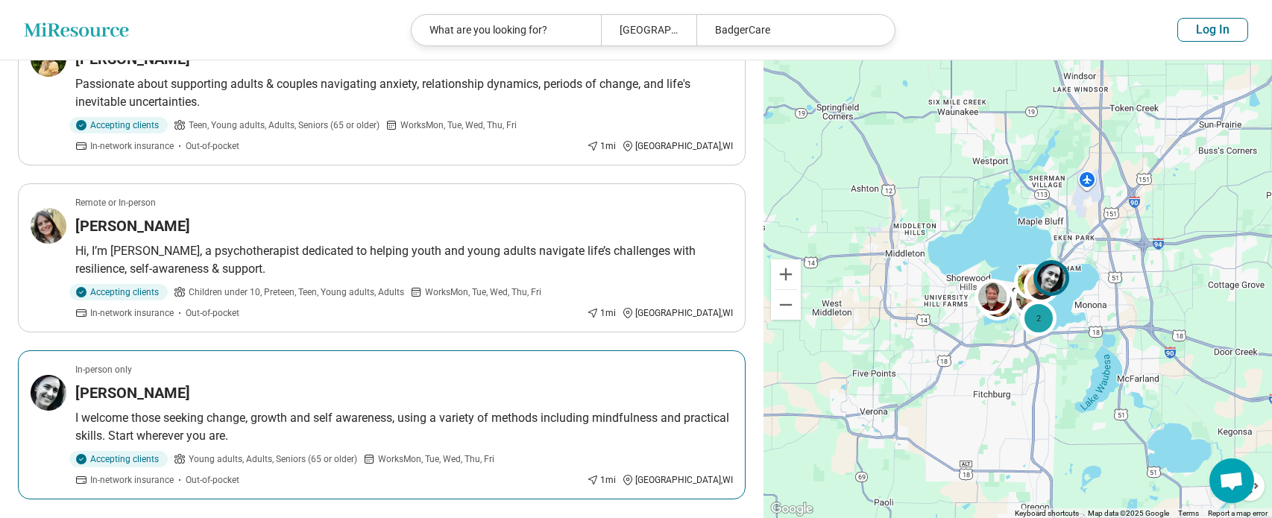
scroll to position [1268, 0]
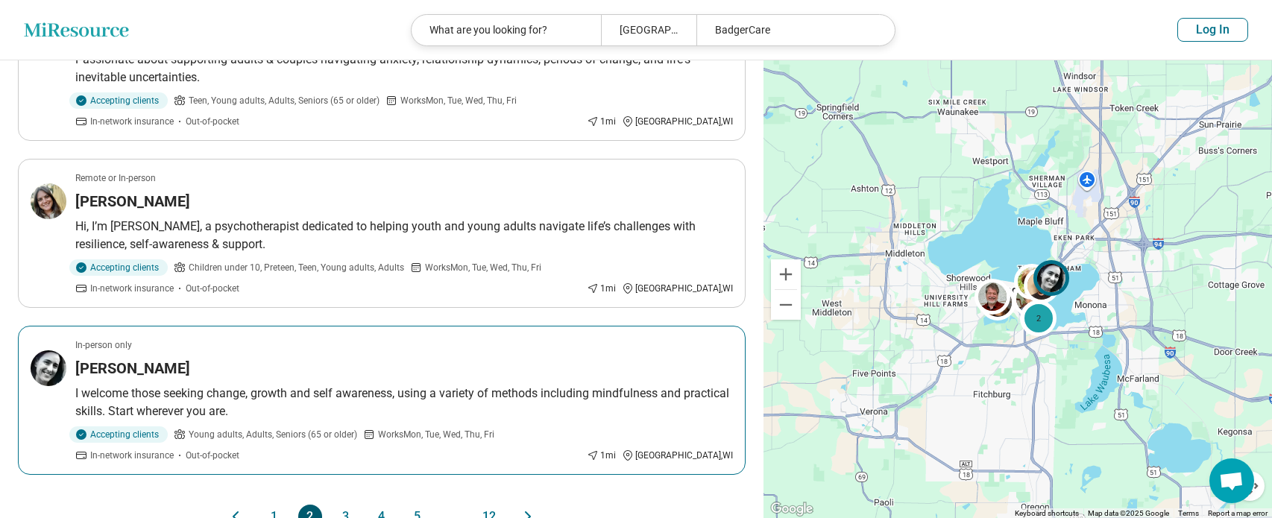
click at [157, 358] on h3 "Nura Capriglione" at bounding box center [132, 368] width 115 height 21
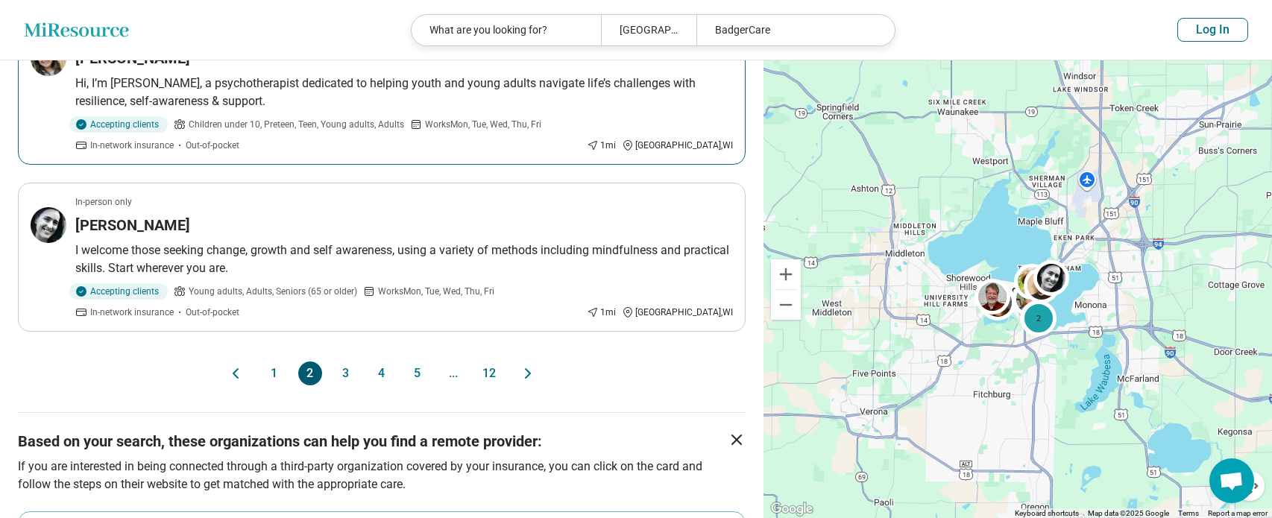
scroll to position [1417, 0]
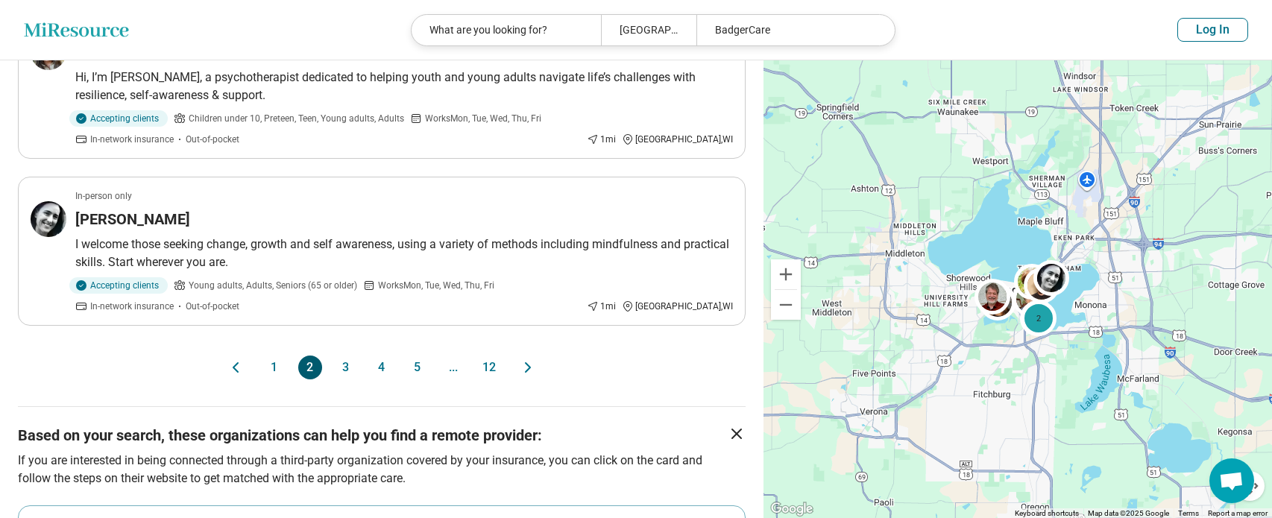
click at [347, 356] on button "3" at bounding box center [346, 368] width 24 height 24
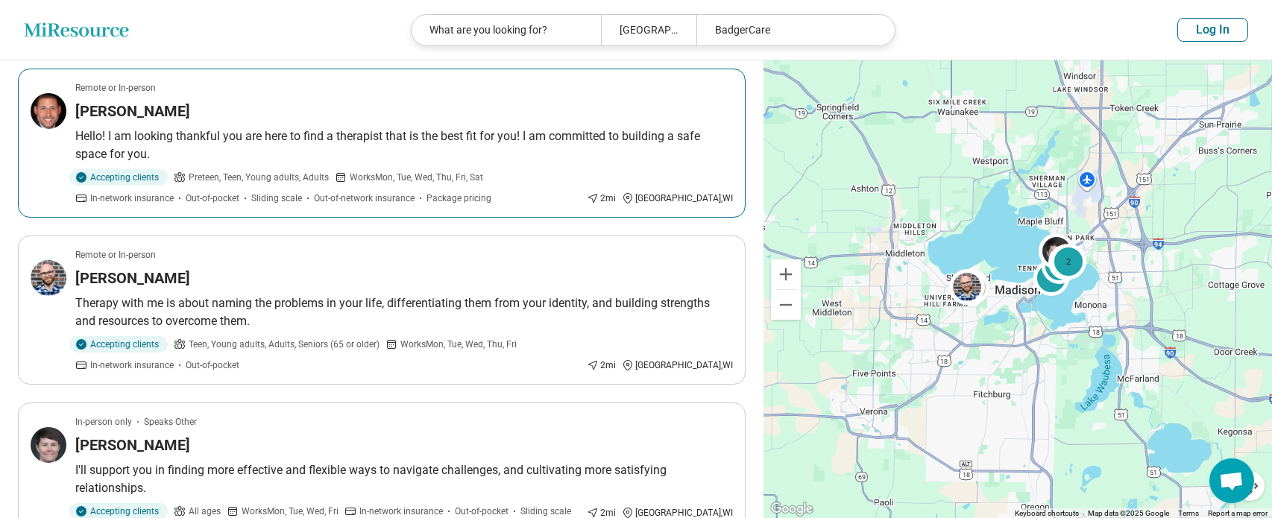
scroll to position [746, 0]
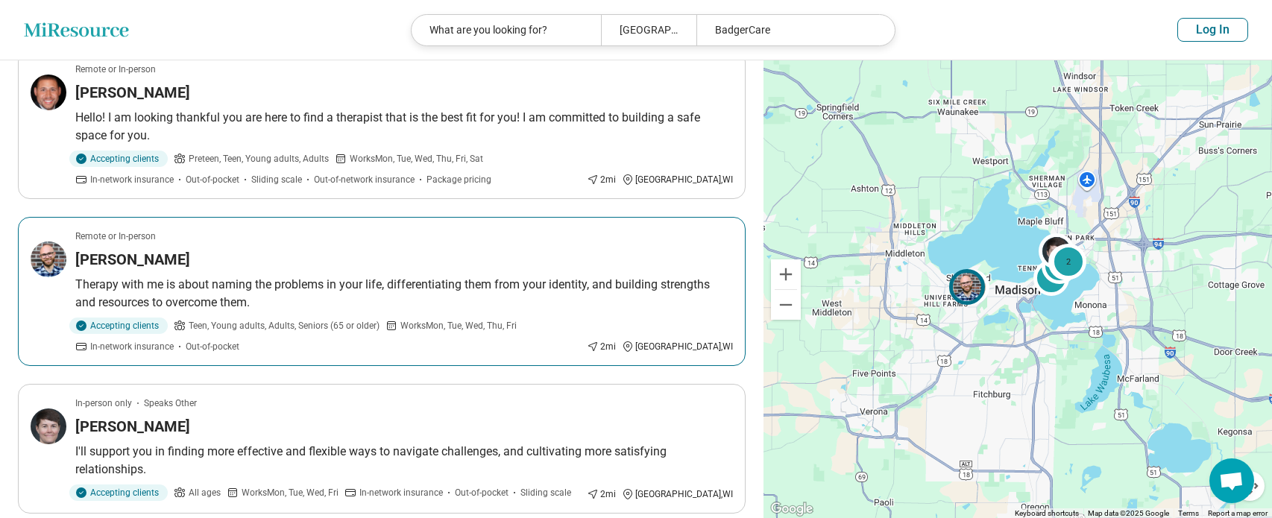
click at [171, 254] on h3 "Alexander Mischler" at bounding box center [132, 259] width 115 height 21
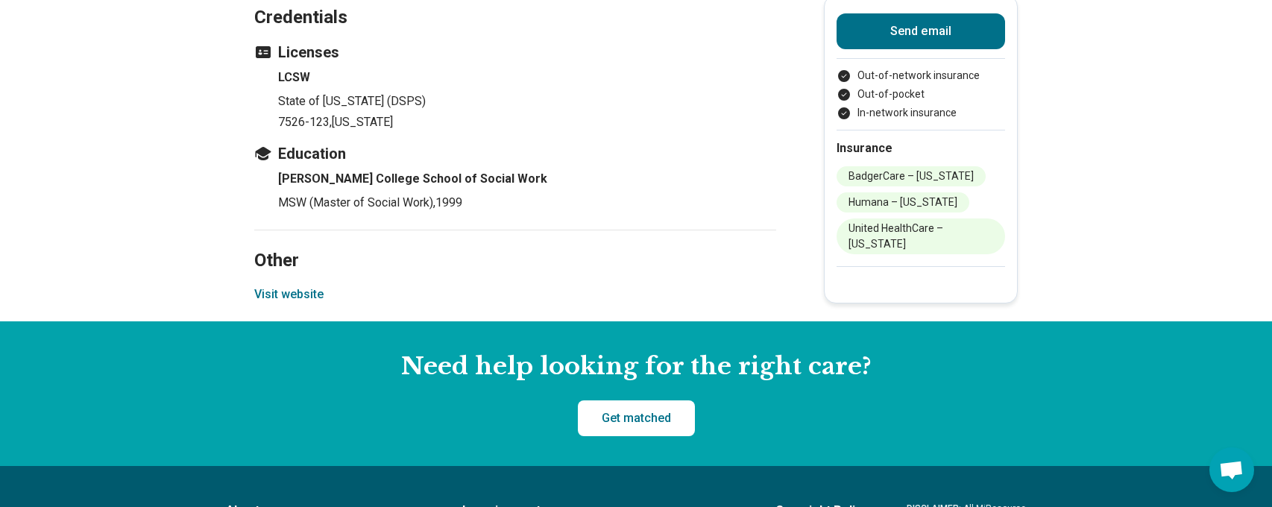
scroll to position [1640, 0]
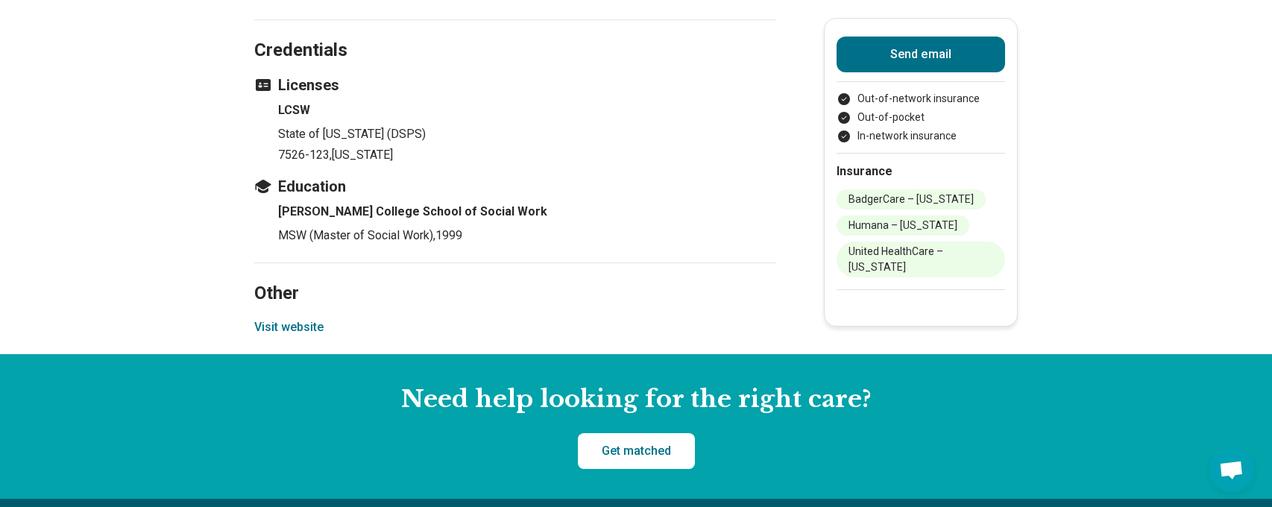
click at [300, 318] on button "Visit website" at bounding box center [288, 327] width 69 height 18
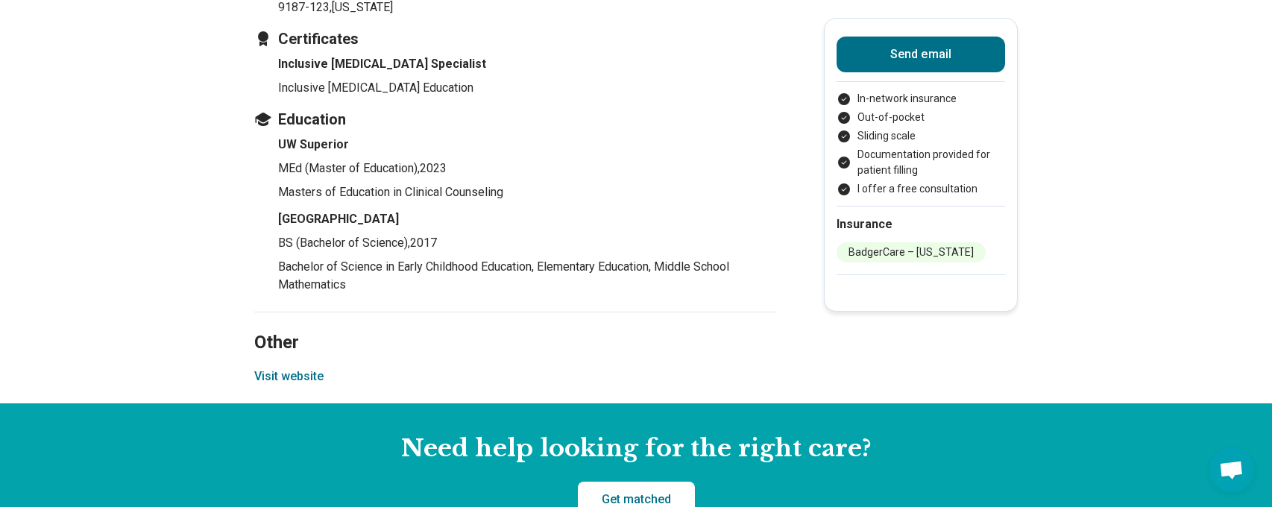
scroll to position [2162, 0]
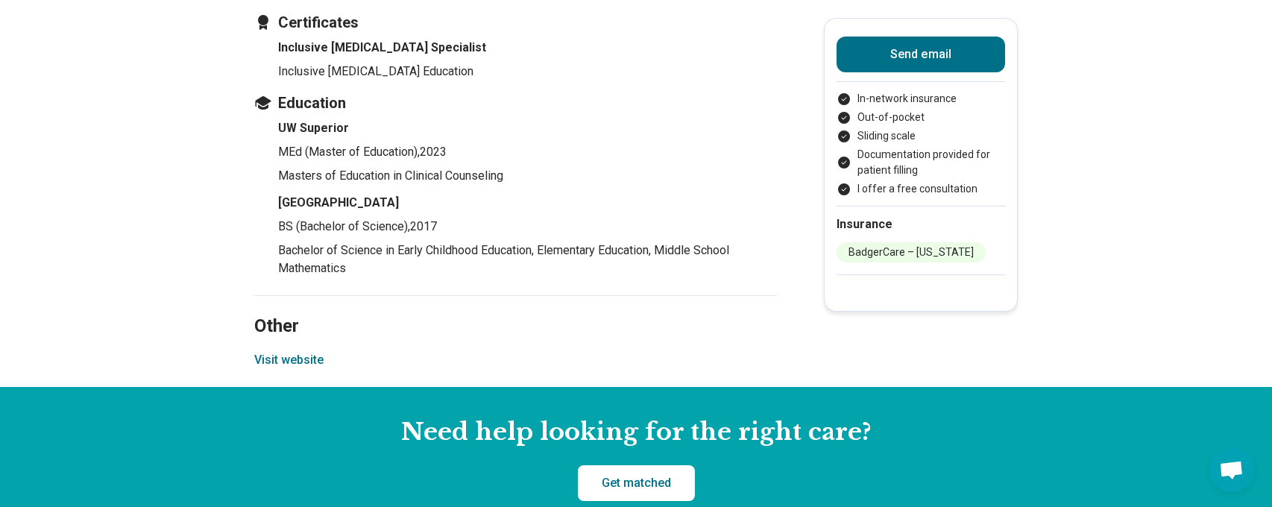
click at [280, 351] on button "Visit website" at bounding box center [288, 360] width 69 height 18
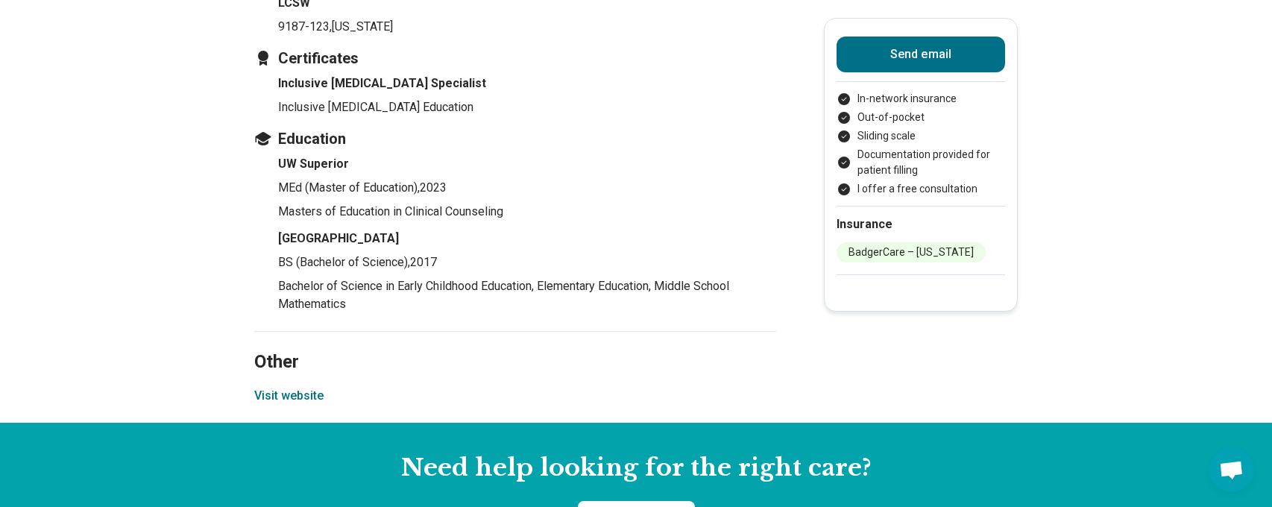
scroll to position [2162, 0]
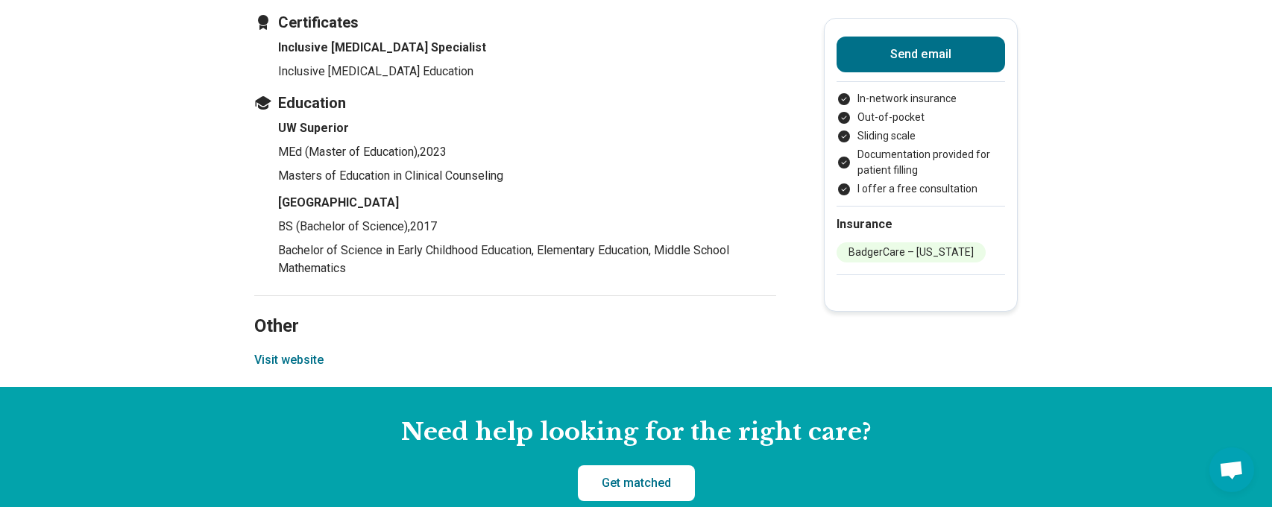
click at [274, 351] on button "Visit website" at bounding box center [288, 360] width 69 height 18
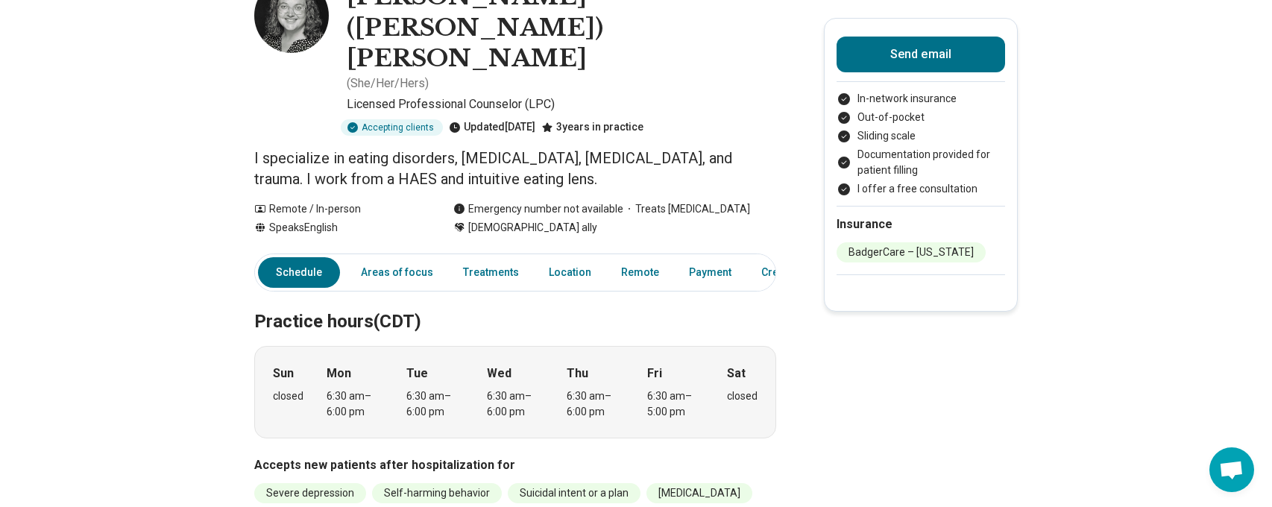
scroll to position [0, 0]
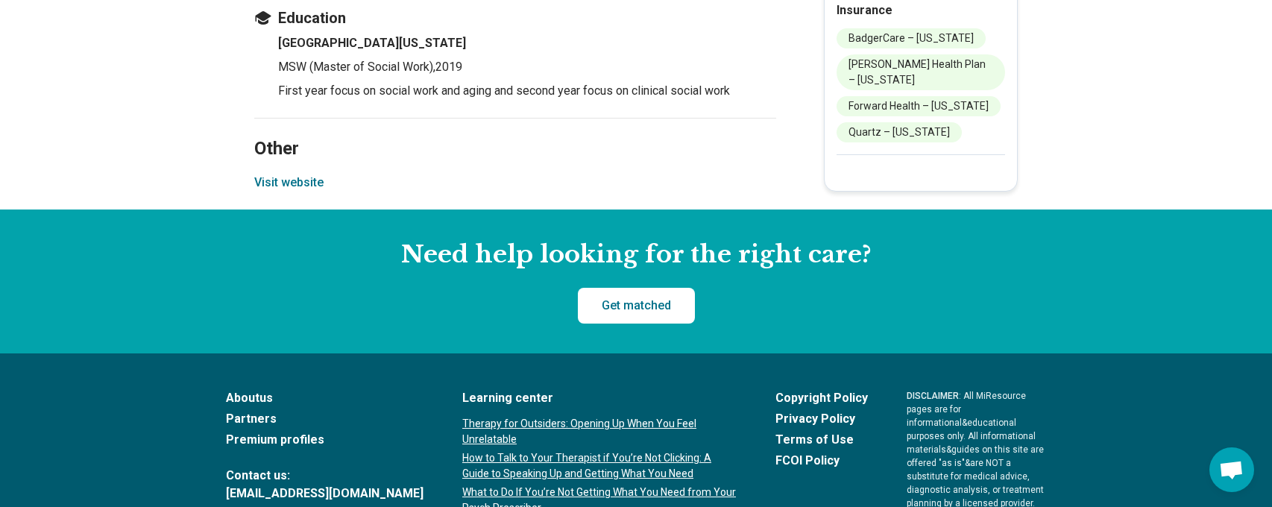
scroll to position [2088, 0]
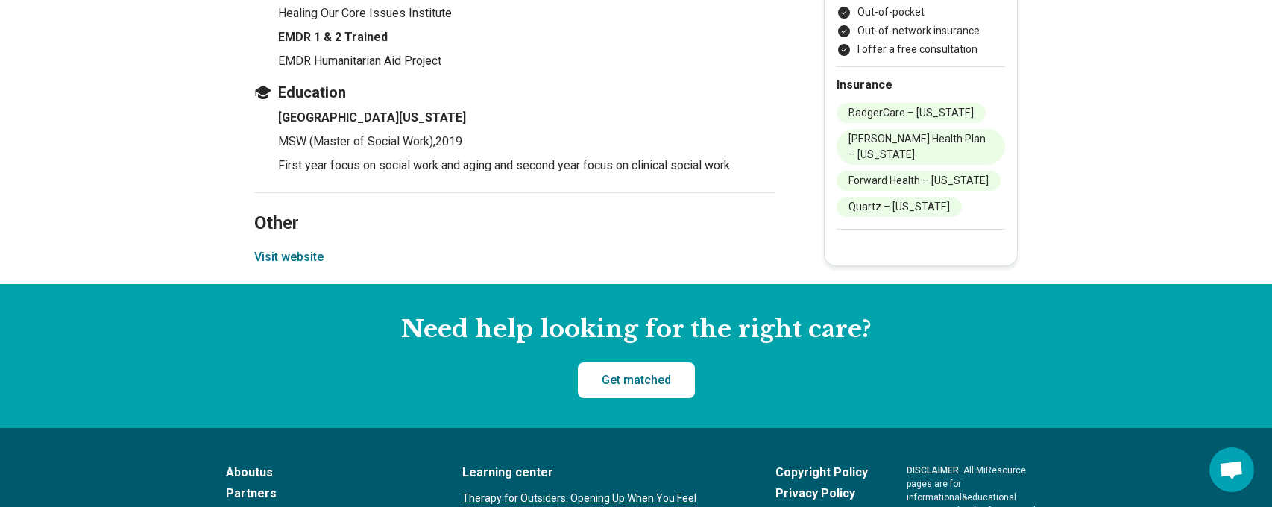
click at [297, 248] on button "Visit website" at bounding box center [288, 257] width 69 height 18
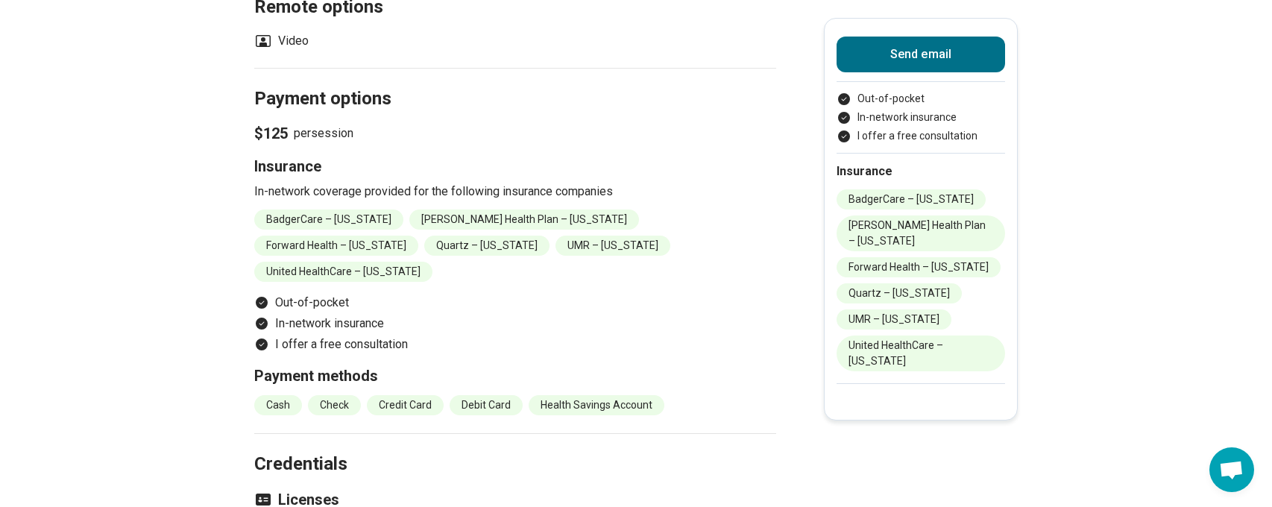
scroll to position [1790, 0]
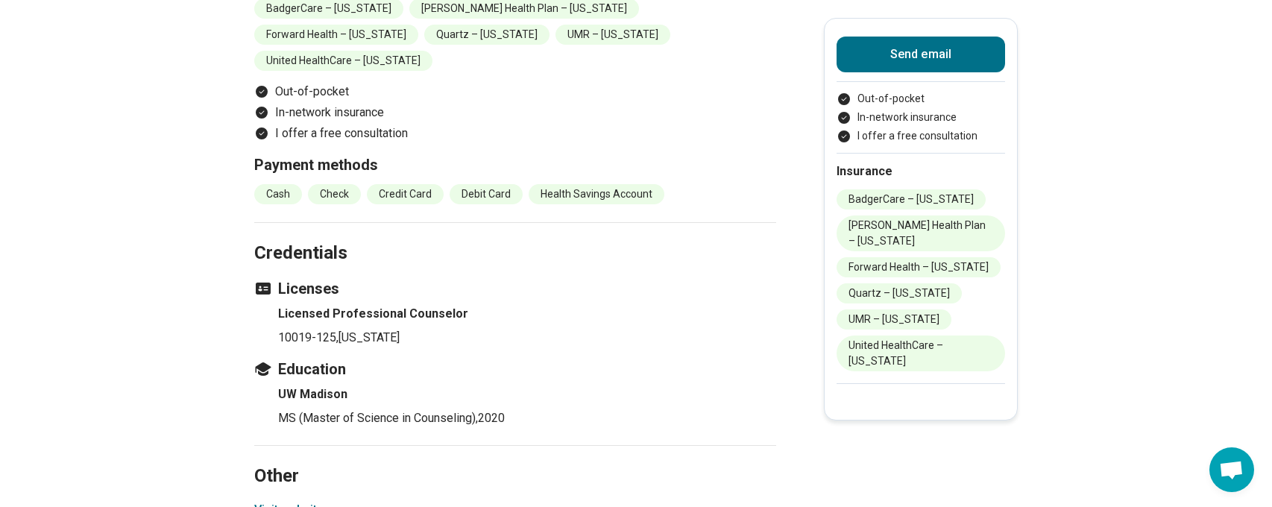
click at [310, 501] on button "Visit website" at bounding box center [288, 510] width 69 height 18
